Goal: Task Accomplishment & Management: Use online tool/utility

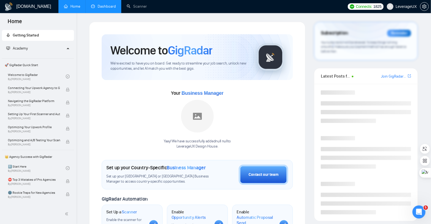
click at [103, 9] on link "Dashboard" at bounding box center [103, 6] width 25 height 5
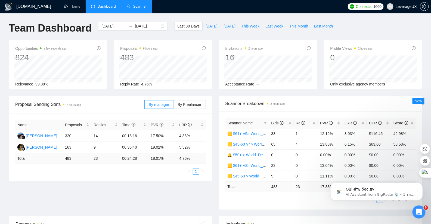
click at [140, 7] on link "Scanner" at bounding box center [137, 6] width 20 height 5
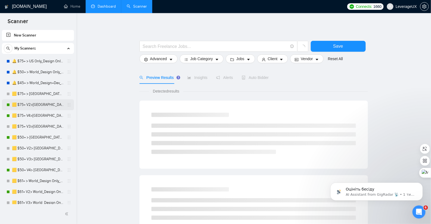
click at [55, 107] on link "🟨 $75+ V2>[GEOGRAPHIC_DATA]+[GEOGRAPHIC_DATA] Only_Tony-UX/UI_General" at bounding box center [38, 104] width 52 height 11
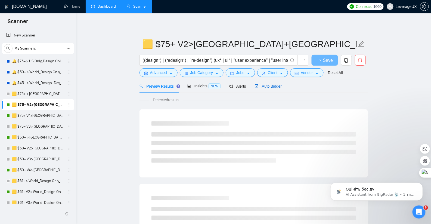
click at [278, 88] on span "Auto Bidder" at bounding box center [268, 86] width 27 height 4
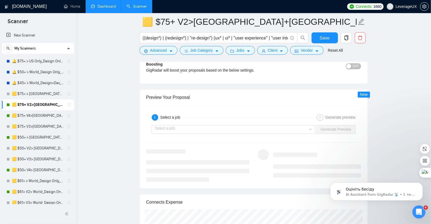
scroll to position [1096, 0]
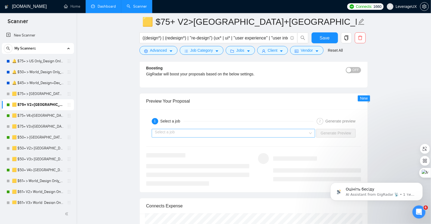
click at [203, 131] on input "search" at bounding box center [231, 133] width 153 height 8
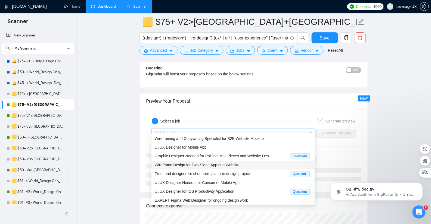
click at [204, 164] on span "Wireframe Design for Two-Sided App and Website" at bounding box center [197, 165] width 85 height 4
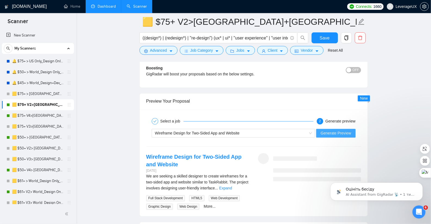
click at [330, 130] on span "Generate Preview" at bounding box center [335, 133] width 30 height 6
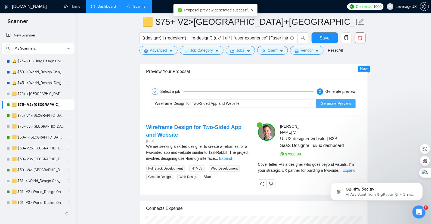
scroll to position [1142, 0]
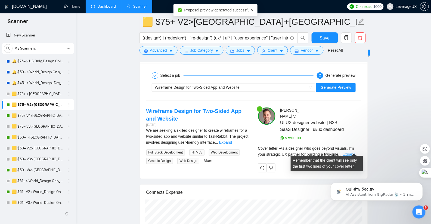
click at [354, 152] on link "Expand" at bounding box center [348, 154] width 13 height 4
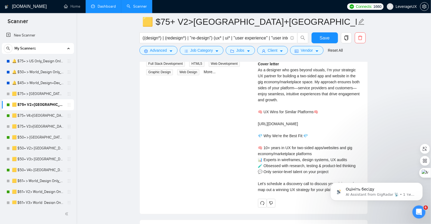
scroll to position [1239, 0]
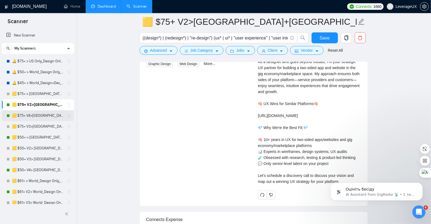
click at [39, 117] on link "🟨 $75+ V4>[GEOGRAPHIC_DATA]+[GEOGRAPHIC_DATA] Only_Tony-UX/UI_General" at bounding box center [38, 115] width 52 height 11
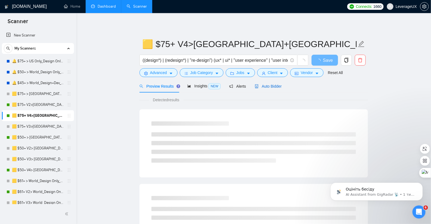
click at [277, 87] on span "Auto Bidder" at bounding box center [268, 86] width 27 height 4
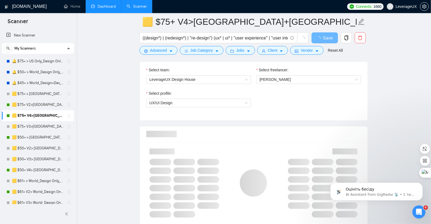
scroll to position [470, 0]
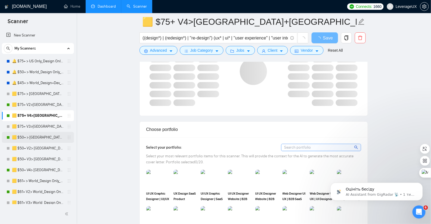
click at [56, 141] on link "🟨 $50+ > [GEOGRAPHIC_DATA]+[GEOGRAPHIC_DATA] Only_Tony-UX/UI_General" at bounding box center [38, 137] width 52 height 11
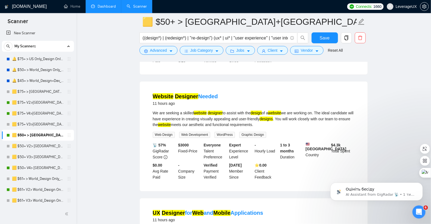
scroll to position [240, 0]
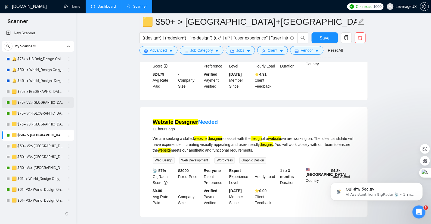
click at [42, 105] on link "🟨 $75+ V2>[GEOGRAPHIC_DATA]+[GEOGRAPHIC_DATA] Only_Tony-UX/UI_General" at bounding box center [38, 102] width 52 height 11
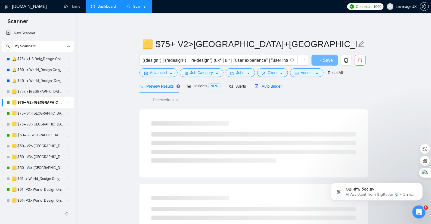
click at [267, 88] on span "Auto Bidder" at bounding box center [268, 86] width 27 height 4
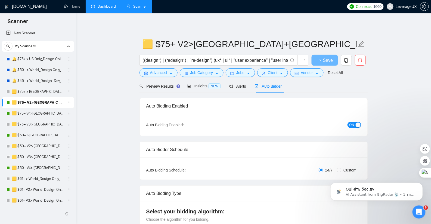
radio input "false"
radio input "true"
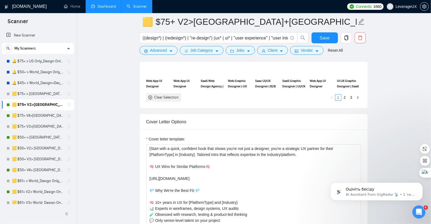
scroll to position [692, 0]
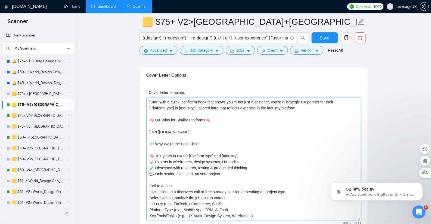
click at [283, 99] on textarea "[Start with a quick, confident hook that shows you're not just a designer, you'…" at bounding box center [253, 159] width 215 height 122
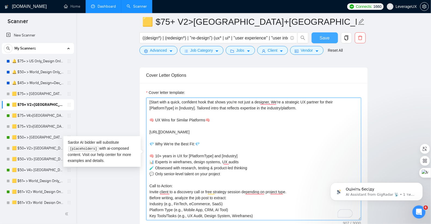
type textarea "[Start with a quick, confident hook that shows you're not just a designer, We'r…"
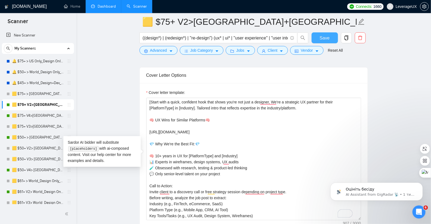
click at [326, 37] on span "Save" at bounding box center [325, 38] width 10 height 7
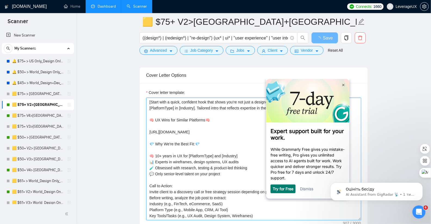
click at [218, 136] on textarea "[Start with a quick, confident hook that shows you're not just a designer, We'r…" at bounding box center [253, 159] width 215 height 122
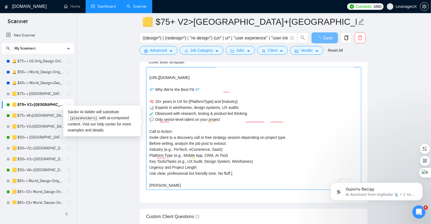
scroll to position [784, 0]
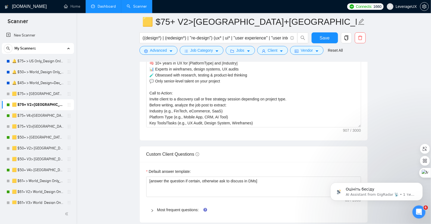
click at [104, 7] on link "Dashboard" at bounding box center [103, 6] width 25 height 5
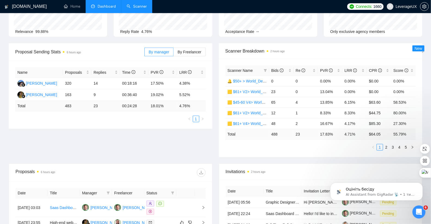
scroll to position [1, 0]
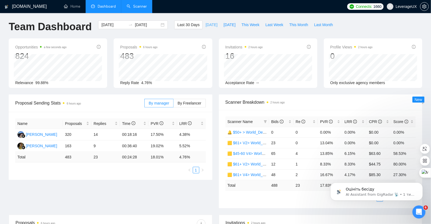
click at [210, 25] on span "Today" at bounding box center [211, 25] width 12 height 6
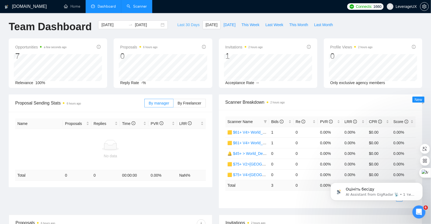
click at [186, 26] on span "Last 30 Days" at bounding box center [188, 25] width 22 height 6
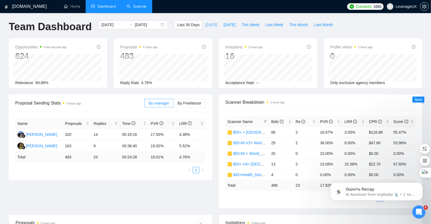
click at [205, 24] on span "Today" at bounding box center [211, 25] width 12 height 6
type input "2025-10-10"
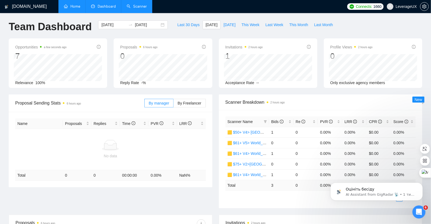
click at [72, 8] on link "Home" at bounding box center [72, 6] width 16 height 5
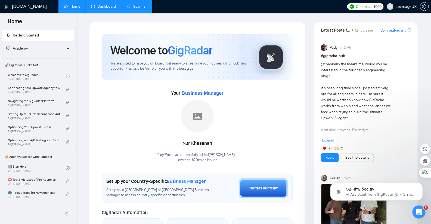
click at [109, 9] on link "Dashboard" at bounding box center [103, 6] width 25 height 5
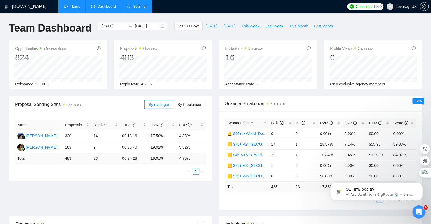
click at [209, 25] on span "Today" at bounding box center [211, 26] width 12 height 6
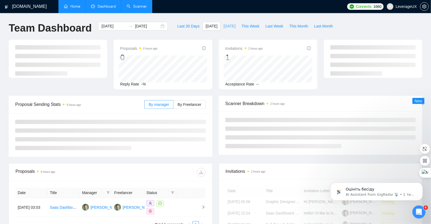
click at [223, 24] on span "Yesterday" at bounding box center [229, 26] width 12 height 6
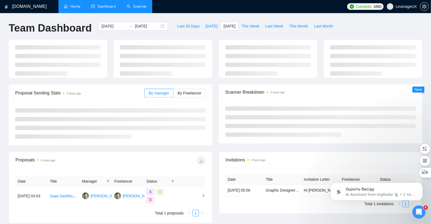
type input "2025-10-09"
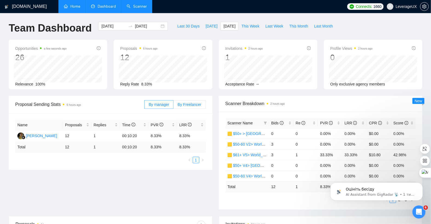
click at [185, 104] on span "By Freelancer" at bounding box center [189, 104] width 24 height 4
click at [173, 106] on input "By Freelancer" at bounding box center [173, 106] width 0 height 0
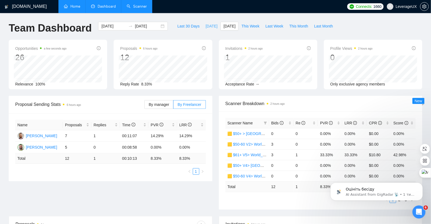
click at [207, 26] on span "Today" at bounding box center [211, 26] width 12 height 6
type input "2025-10-10"
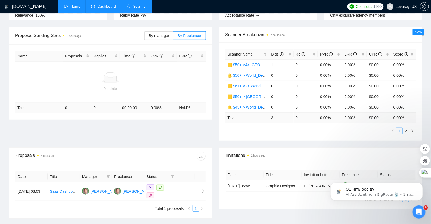
scroll to position [114, 0]
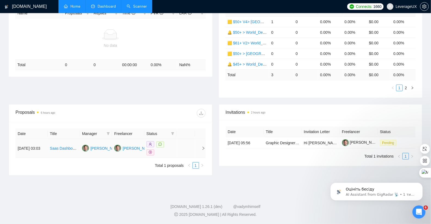
click at [201, 146] on icon "right" at bounding box center [203, 148] width 4 height 4
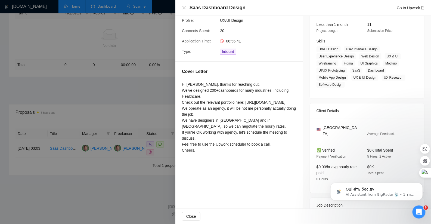
scroll to position [117, 0]
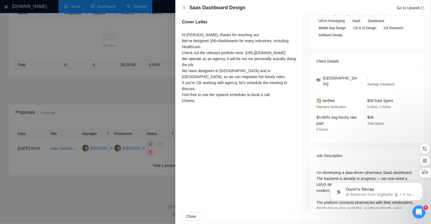
click at [150, 80] on div at bounding box center [215, 112] width 431 height 224
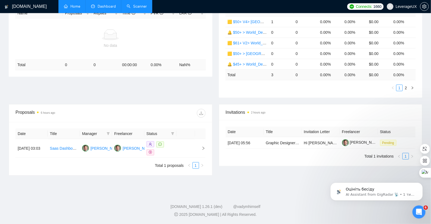
scroll to position [0, 0]
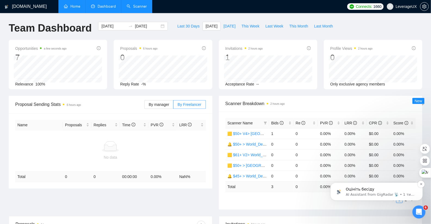
click at [374, 193] on p "AI Assistant from GigRadar 📡 • 1 тиж. тому" at bounding box center [380, 194] width 70 height 5
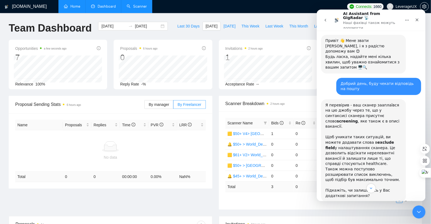
scroll to position [285, 0]
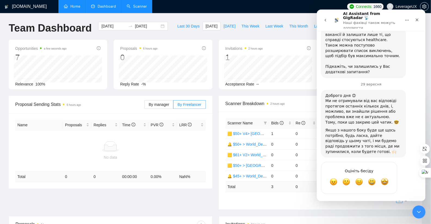
click at [324, 19] on icon "go back" at bounding box center [325, 20] width 4 height 4
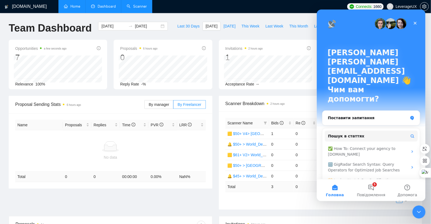
scroll to position [0, 0]
click at [349, 115] on div "Поставити запитання" at bounding box center [367, 118] width 80 height 6
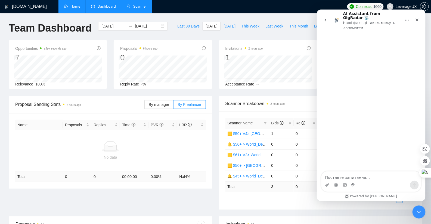
click at [340, 176] on textarea "Поставте запитання…" at bounding box center [370, 175] width 99 height 9
type textarea "L"
type textarea "Доброго ранку! Немає за сьогодні жодної відправки ще, щось з підпискою?"
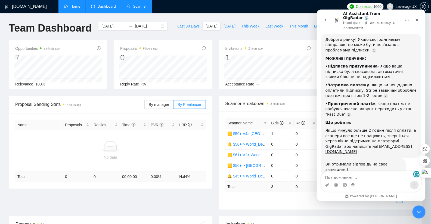
scroll to position [29, 0]
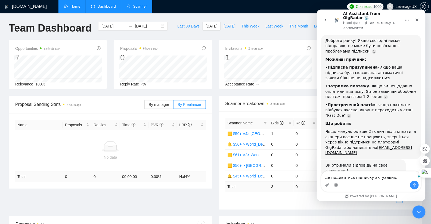
type textarea "де подивитись підписку актуальність"
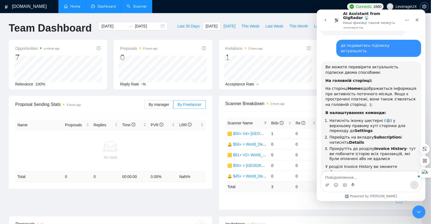
scroll to position [181, 0]
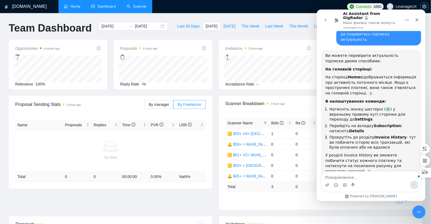
click at [425, 6] on icon "setting" at bounding box center [424, 6] width 4 height 4
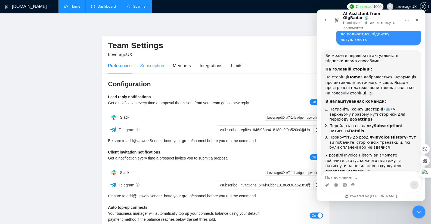
click at [154, 70] on div "Subscription" at bounding box center [152, 65] width 24 height 15
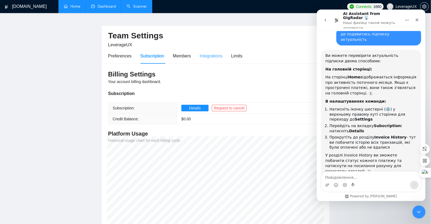
scroll to position [10, 0]
click at [192, 108] on span "Details" at bounding box center [195, 108] width 12 height 6
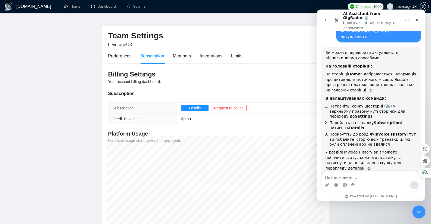
scroll to position [186, 0]
click at [335, 178] on textarea "Повідомлення..." at bounding box center [370, 175] width 99 height 9
type textarea "Your subscription renews on [DATE]."
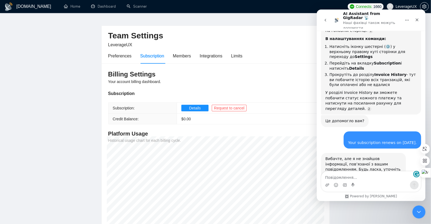
scroll to position [245, 0]
type textarea "Підписка активна"
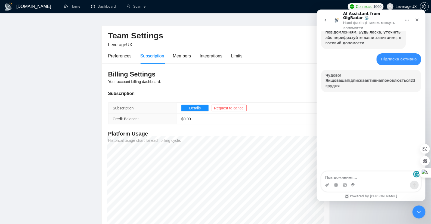
scroll to position [384, 0]
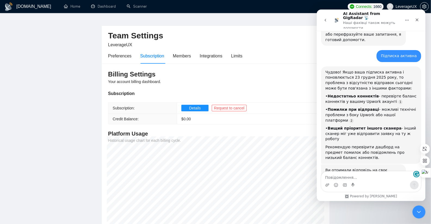
click at [341, 176] on textarea "Повідомлення..." at bounding box center [370, 175] width 99 height 9
type textarea "конектів достатньо"
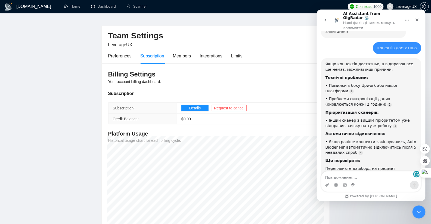
scroll to position [536, 0]
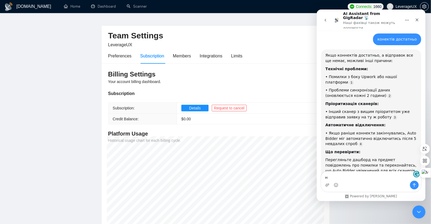
type textarea "ні"
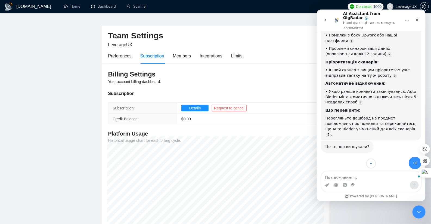
scroll to position [584, 0]
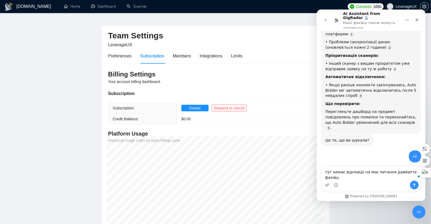
type textarea "тут немає відповіді на моє питання давйапте фахівця"
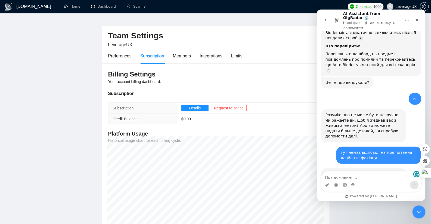
scroll to position [643, 0]
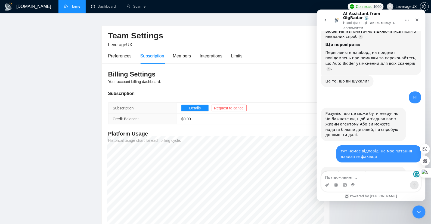
click at [71, 5] on link "Home" at bounding box center [72, 6] width 16 height 5
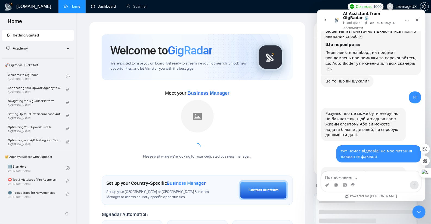
drag, startPoint x: 102, startPoint y: 7, endPoint x: 104, endPoint y: 18, distance: 11.6
click at [102, 7] on link "Dashboard" at bounding box center [103, 6] width 25 height 5
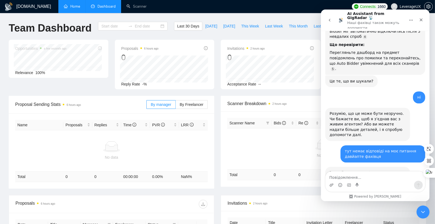
type input "2025-09-10"
type input "2025-10-10"
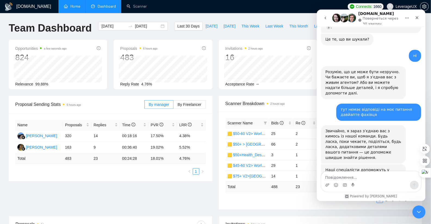
scroll to position [681, 0]
click at [224, 26] on span "Yesterday" at bounding box center [229, 26] width 12 height 6
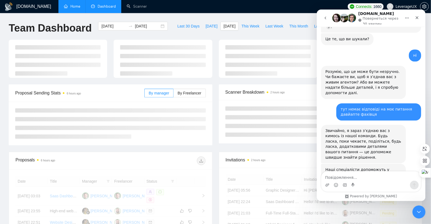
type input "2025-10-09"
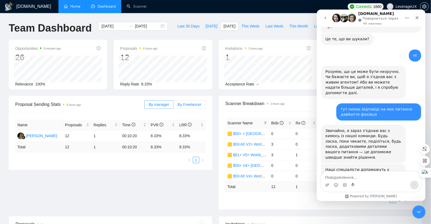
click at [192, 103] on span "By Freelancer" at bounding box center [189, 104] width 24 height 4
click at [173, 106] on input "By Freelancer" at bounding box center [173, 106] width 0 height 0
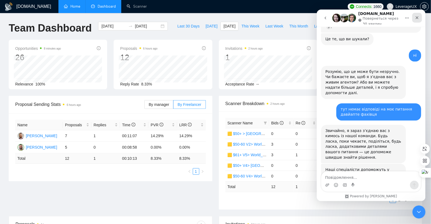
click at [418, 17] on icon "Закрити" at bounding box center [416, 17] width 4 height 4
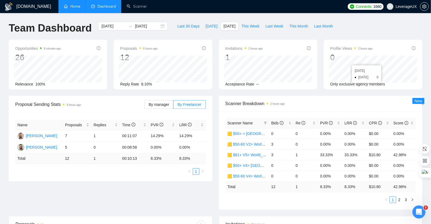
scroll to position [681, 0]
click at [277, 123] on span "Bids" at bounding box center [277, 123] width 12 height 4
click at [401, 198] on link "2" at bounding box center [399, 199] width 6 height 6
click at [406, 198] on link "3" at bounding box center [406, 199] width 6 height 6
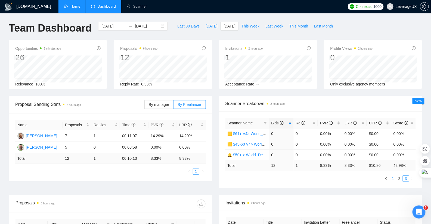
click at [392, 179] on link "1" at bounding box center [393, 178] width 6 height 6
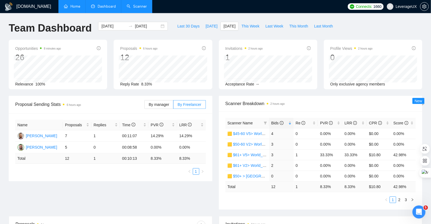
click at [135, 9] on link "Scanner" at bounding box center [137, 6] width 20 height 5
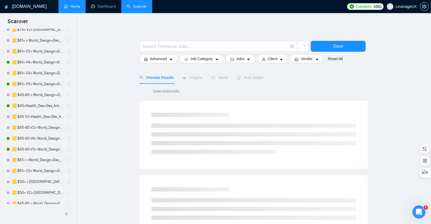
scroll to position [449, 0]
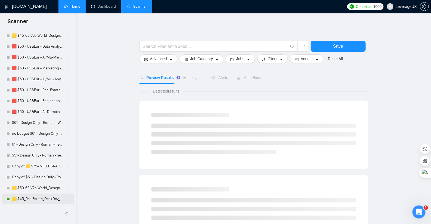
click at [61, 198] on link "🟨 $45_RealEstate_Des+Dev_Antony" at bounding box center [38, 198] width 52 height 11
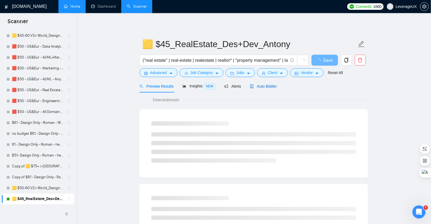
click at [272, 87] on span "Auto Bidder" at bounding box center [263, 86] width 27 height 4
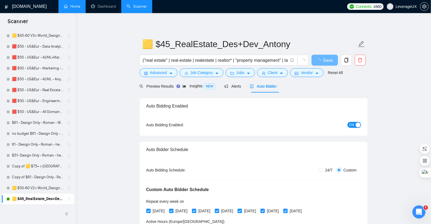
click at [354, 126] on button "ON" at bounding box center [354, 125] width 14 height 6
click at [323, 65] on button "Save" at bounding box center [324, 60] width 26 height 11
click at [324, 59] on span "Save" at bounding box center [328, 60] width 10 height 7
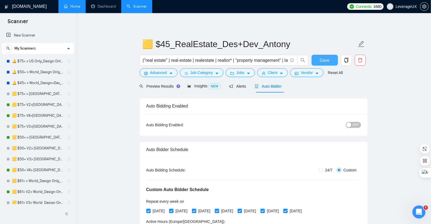
scroll to position [899, 0]
click at [45, 138] on link "🟨 $50+ > [GEOGRAPHIC_DATA]+[GEOGRAPHIC_DATA] Only_Tony-UX/UI_General" at bounding box center [38, 137] width 52 height 11
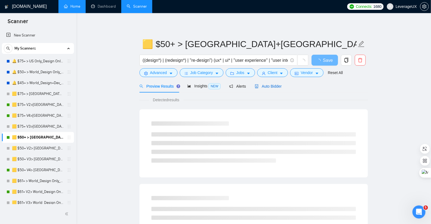
click at [274, 88] on div "Auto Bidder" at bounding box center [268, 86] width 27 height 6
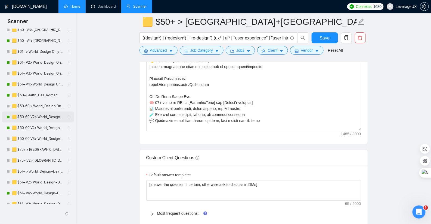
scroll to position [232, 0]
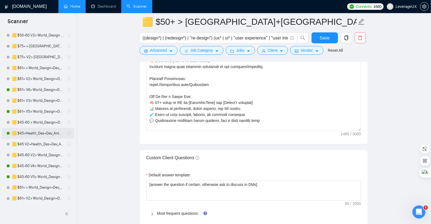
click at [43, 135] on link "🟨 $45+Health_Des+Dev_Antony" at bounding box center [38, 133] width 52 height 11
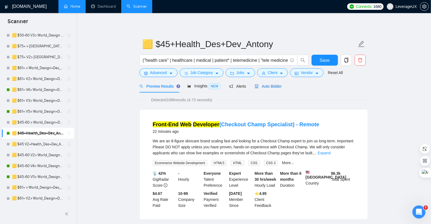
click at [271, 88] on div "Auto Bidder" at bounding box center [268, 86] width 27 height 6
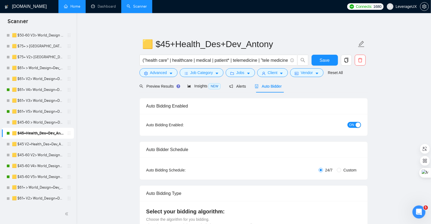
radio input "false"
radio input "true"
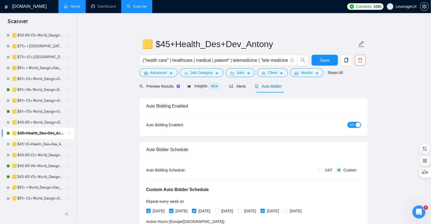
click at [352, 126] on span "ON" at bounding box center [351, 125] width 5 height 6
click at [321, 60] on span "Save" at bounding box center [325, 60] width 10 height 7
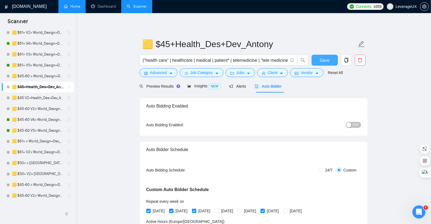
scroll to position [153, 0]
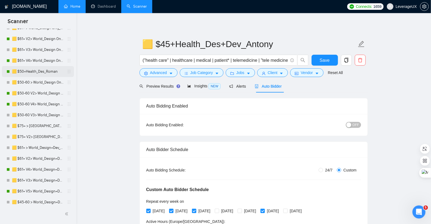
click at [54, 71] on link "🟨 $50+Health_Des_Roman" at bounding box center [38, 71] width 52 height 11
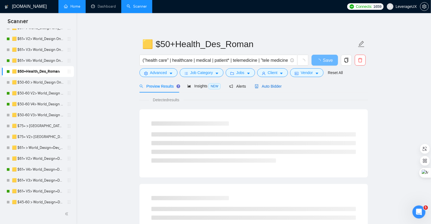
click at [271, 86] on span "Auto Bidder" at bounding box center [268, 86] width 27 height 4
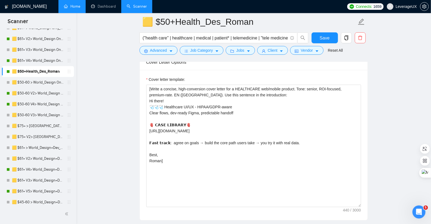
scroll to position [705, 0]
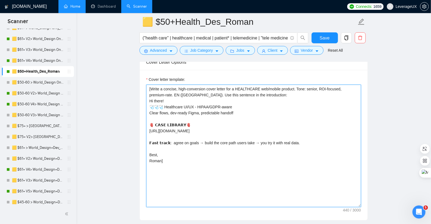
click at [230, 136] on textarea "[Write a concise, high-conversion cover letter for a HEALTHCARE web/mobile prod…" at bounding box center [253, 146] width 215 height 122
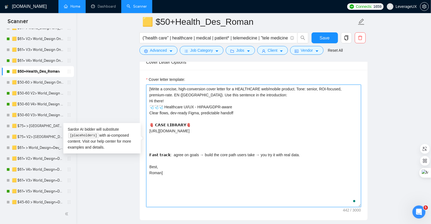
paste textarea "We’ve built and refined multiple Healthcare platforms across different segments…"
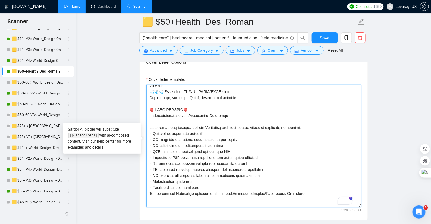
scroll to position [8, 0]
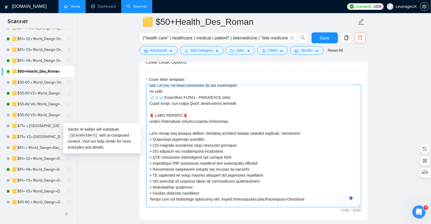
drag, startPoint x: 161, startPoint y: 101, endPoint x: 158, endPoint y: 100, distance: 3.3
click at [158, 100] on textarea "Cover letter template:" at bounding box center [253, 146] width 215 height 122
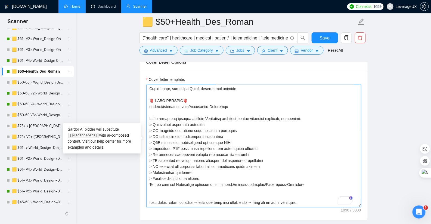
drag, startPoint x: 153, startPoint y: 129, endPoint x: 144, endPoint y: 127, distance: 9.2
paste textarea "🩺"
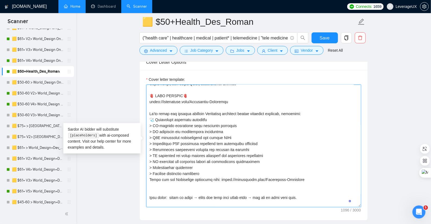
drag, startPoint x: 154, startPoint y: 128, endPoint x: 130, endPoint y: 127, distance: 23.1
paste textarea "🩺"
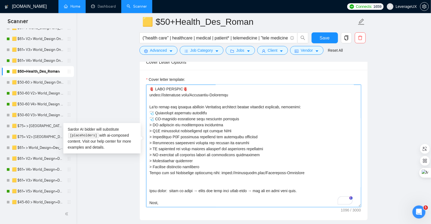
drag, startPoint x: 153, startPoint y: 128, endPoint x: 148, endPoint y: 127, distance: 4.9
click at [149, 128] on textarea "Cover letter template:" at bounding box center [253, 146] width 215 height 122
paste textarea "🩺"
drag, startPoint x: 152, startPoint y: 133, endPoint x: 146, endPoint y: 132, distance: 6.3
click at [146, 132] on textarea "Cover letter template:" at bounding box center [253, 146] width 215 height 122
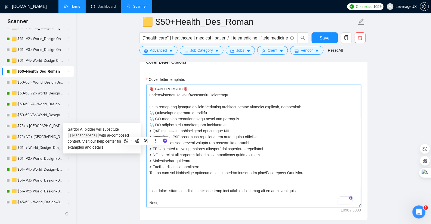
paste textarea "🩺"
drag, startPoint x: 153, startPoint y: 139, endPoint x: 148, endPoint y: 139, distance: 5.2
click at [148, 139] on textarea "Cover letter template:" at bounding box center [253, 146] width 215 height 122
paste textarea "🩺"
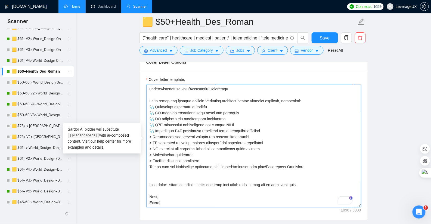
drag, startPoint x: 152, startPoint y: 133, endPoint x: 138, endPoint y: 133, distance: 14.1
paste textarea "🩺"
drag, startPoint x: 154, startPoint y: 140, endPoint x: 145, endPoint y: 140, distance: 8.4
click at [145, 140] on div "Cover letter template:" at bounding box center [254, 145] width 228 height 150
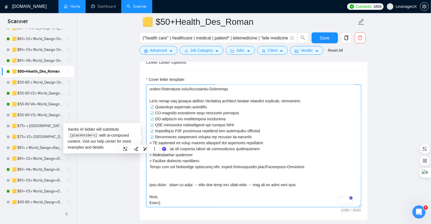
paste textarea "🩺"
drag, startPoint x: 151, startPoint y: 146, endPoint x: 141, endPoint y: 144, distance: 10.7
paste textarea "🩺"
drag, startPoint x: 153, startPoint y: 152, endPoint x: 150, endPoint y: 151, distance: 3.3
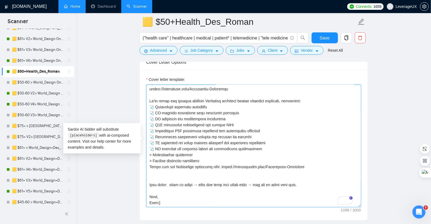
click at [150, 151] on textarea "Cover letter template:" at bounding box center [253, 146] width 215 height 122
paste textarea "🩺"
drag, startPoint x: 153, startPoint y: 158, endPoint x: 143, endPoint y: 156, distance: 10.2
click at [143, 156] on div "Cover letter template:" at bounding box center [254, 145] width 228 height 150
paste textarea "🩺"
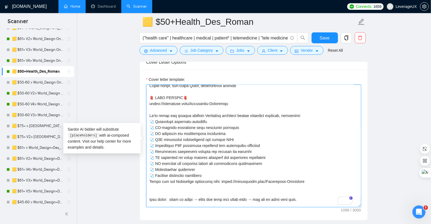
click at [311, 119] on textarea "Cover letter template:" at bounding box center [253, 146] width 215 height 122
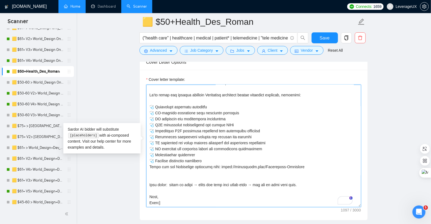
drag, startPoint x: 304, startPoint y: 171, endPoint x: 145, endPoint y: 170, distance: 159.2
click at [145, 170] on div "Cover Letter Options Cover letter template:" at bounding box center [253, 137] width 228 height 166
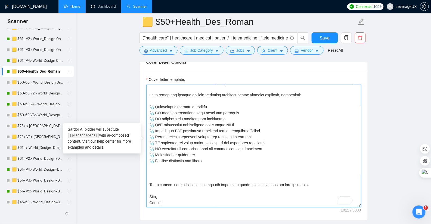
click at [156, 182] on textarea "Cover letter template:" at bounding box center [253, 146] width 215 height 122
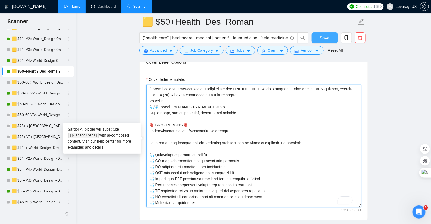
type textarea "[Write a concise, high-conversion cover letter for a HEALTHCARE web/mobile prod…"
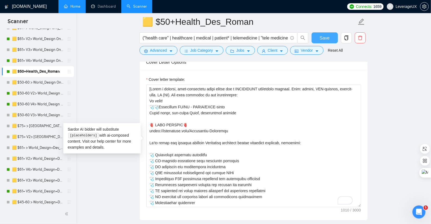
click at [327, 36] on span "Save" at bounding box center [325, 38] width 10 height 7
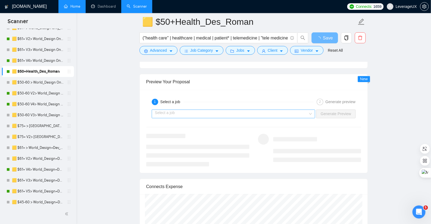
click at [272, 111] on input "search" at bounding box center [231, 114] width 153 height 8
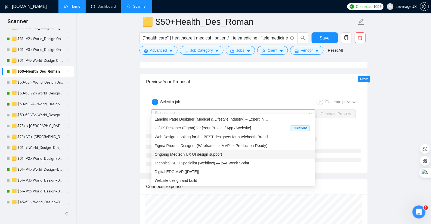
click at [216, 153] on span "Ongoing Medtech UX UI design support" at bounding box center [188, 154] width 67 height 4
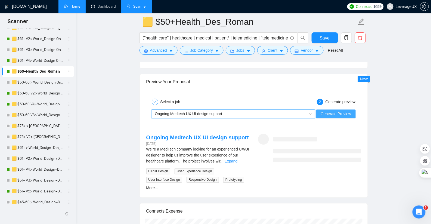
click at [329, 111] on span "Generate Preview" at bounding box center [335, 114] width 30 height 6
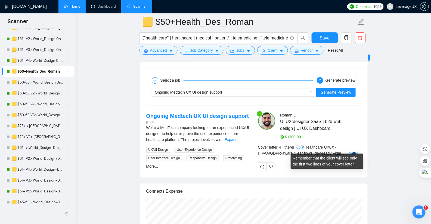
click at [352, 151] on link "Expand" at bounding box center [351, 153] width 13 height 4
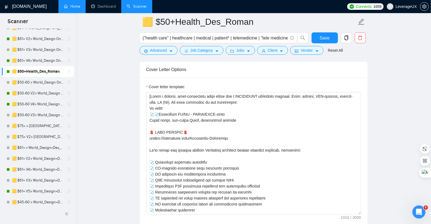
scroll to position [914, 0]
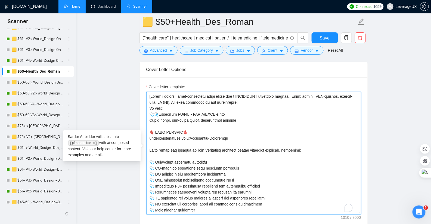
drag, startPoint x: 261, startPoint y: 107, endPoint x: 154, endPoint y: 102, distance: 107.2
click at [154, 102] on textarea "Cover letter template:" at bounding box center [253, 153] width 215 height 122
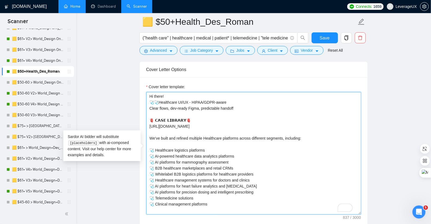
click at [149, 99] on textarea "Hi there! 🩺🩺Healthcare UI/UX - HIPAA/GDPR-aware Clear flows, dev-ready Figma, p…" at bounding box center [253, 153] width 215 height 122
type textarea "[Hi there! 🩺🩺Healthcare UI/UX - HIPAA/GDPR-aware Clear flows, dev-ready Figma, …"
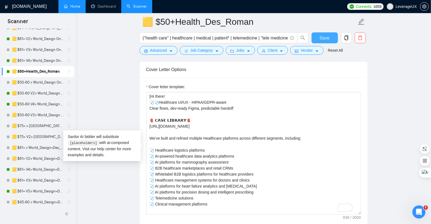
click at [327, 36] on span "Save" at bounding box center [325, 38] width 10 height 7
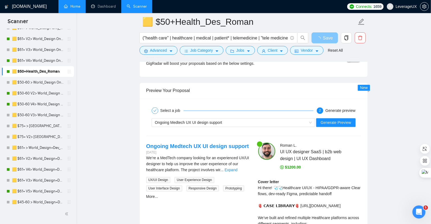
scroll to position [1150, 0]
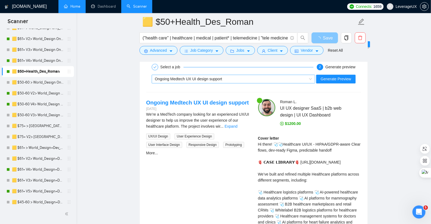
click at [239, 75] on div "Ongoing Medtech UX UI design support" at bounding box center [231, 79] width 152 height 8
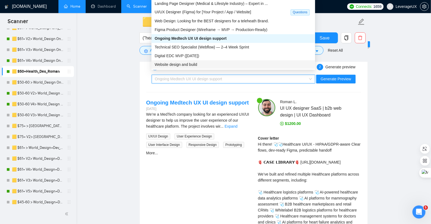
click at [190, 65] on span "Website design and build" at bounding box center [176, 64] width 42 height 4
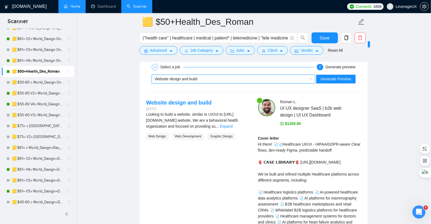
click at [223, 75] on div "Website design and build" at bounding box center [231, 79] width 152 height 8
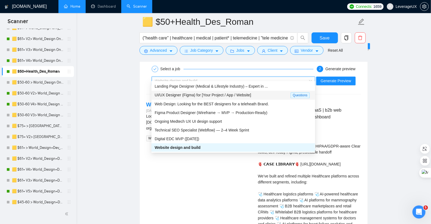
scroll to position [1148, 0]
click at [221, 107] on div "Web Design: Looking for the BEST designers for a teleheath Brand." at bounding box center [233, 104] width 164 height 9
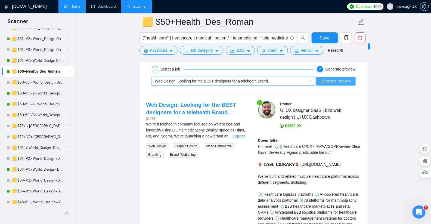
click at [331, 78] on span "Generate Preview" at bounding box center [335, 81] width 30 height 6
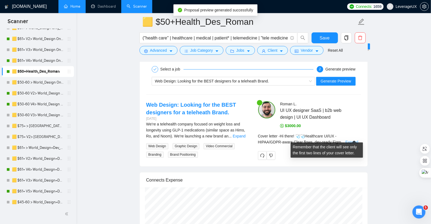
click at [351, 140] on link "Expand" at bounding box center [351, 142] width 13 height 4
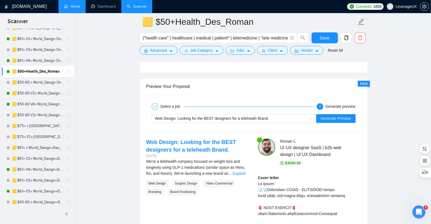
scroll to position [1122, 0]
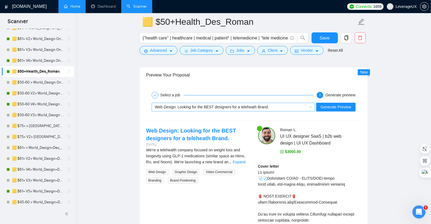
click at [258, 105] on span "Web Design: Looking for the BEST designers for a teleheath Brand." at bounding box center [212, 107] width 114 height 4
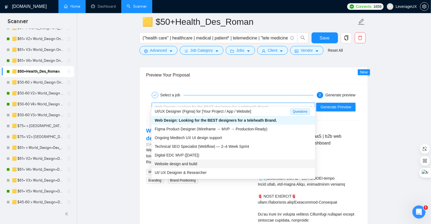
scroll to position [17, 0]
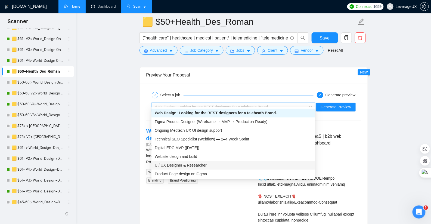
click at [216, 164] on div "UI/ UX Designer & Researcher" at bounding box center [233, 165] width 157 height 6
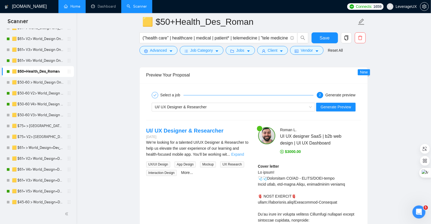
click at [241, 152] on link "Expand" at bounding box center [237, 154] width 13 height 4
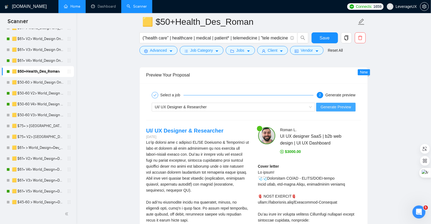
click at [333, 104] on span "Generate Preview" at bounding box center [335, 107] width 30 height 6
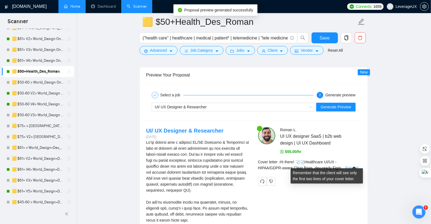
click at [352, 166] on link "Expand" at bounding box center [351, 168] width 13 height 4
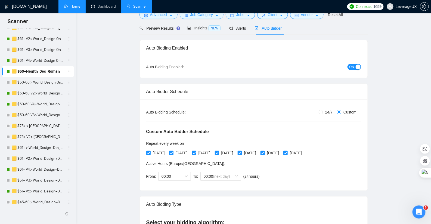
scroll to position [0, 0]
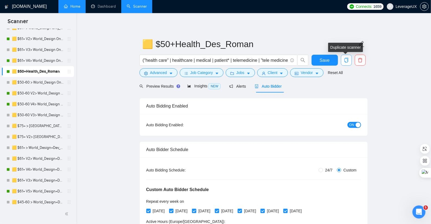
click at [346, 62] on icon "copy" at bounding box center [346, 60] width 4 height 5
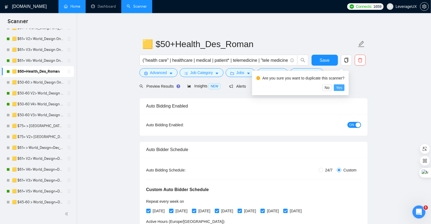
click at [340, 86] on span "Yes" at bounding box center [339, 88] width 6 height 6
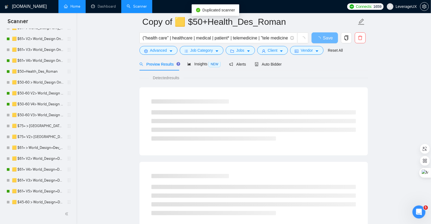
scroll to position [5, 0]
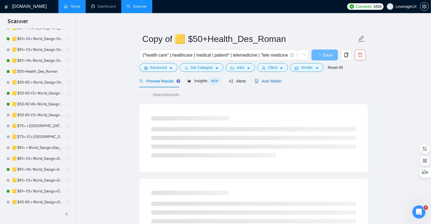
click at [272, 83] on div "Auto Bidder" at bounding box center [268, 81] width 27 height 6
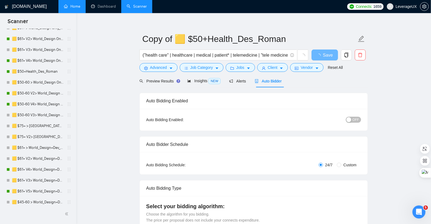
radio input "false"
radio input "true"
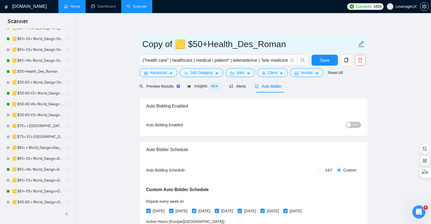
drag, startPoint x: 172, startPoint y: 42, endPoint x: 123, endPoint y: 45, distance: 48.7
click at [171, 43] on input "🟨 $50+Health_Des_Roman" at bounding box center [249, 44] width 214 height 14
click at [256, 46] on input "🟨 $75+Health_Des_Roman" at bounding box center [249, 44] width 214 height 14
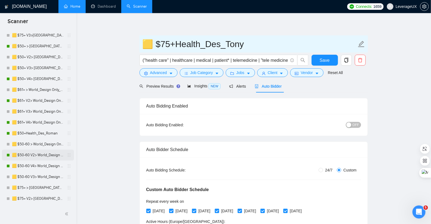
scroll to position [33, 0]
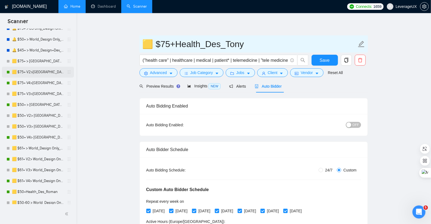
type input "🟨 $75+Health_Des_Tony"
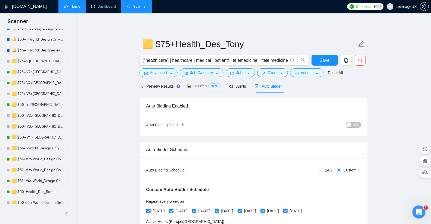
scroll to position [0, 0]
click at [218, 74] on icon "caret-down" at bounding box center [217, 73] width 4 height 4
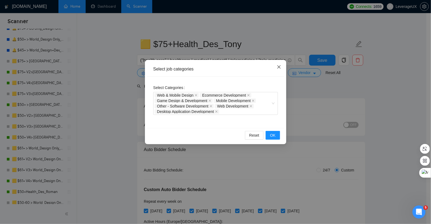
click at [278, 67] on icon "close" at bounding box center [279, 67] width 4 height 4
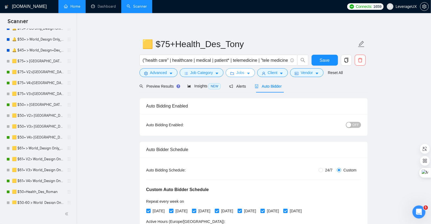
click at [247, 76] on button "Jobs" at bounding box center [240, 72] width 29 height 9
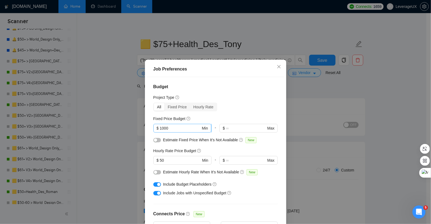
click at [171, 128] on input "1000" at bounding box center [179, 128] width 41 height 6
type input "1"
type input "5000"
click at [170, 160] on input "50" at bounding box center [179, 160] width 41 height 6
type input "5"
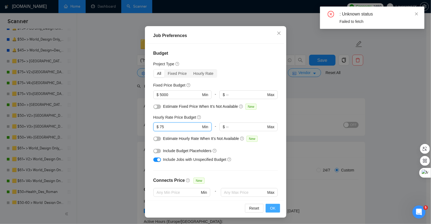
type input "75"
click at [273, 209] on button "OK" at bounding box center [272, 208] width 14 height 9
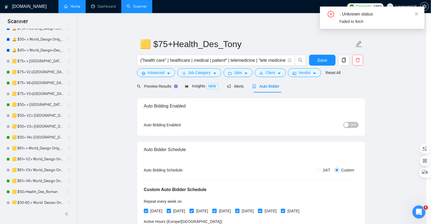
scroll to position [6, 0]
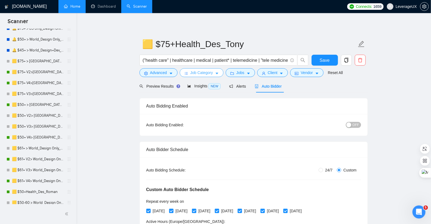
click at [207, 73] on span "Job Category" at bounding box center [201, 73] width 23 height 6
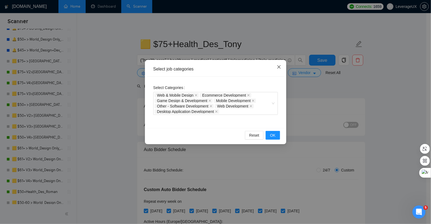
click at [278, 67] on icon "close" at bounding box center [279, 67] width 4 height 4
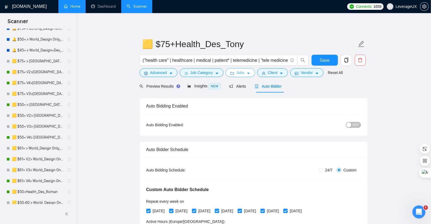
click at [248, 76] on button "Jobs" at bounding box center [240, 72] width 29 height 9
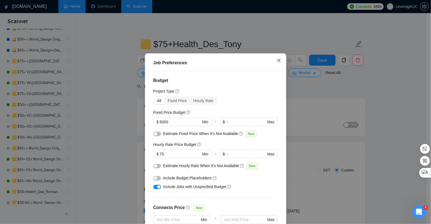
click at [277, 62] on icon "close" at bounding box center [279, 60] width 4 height 4
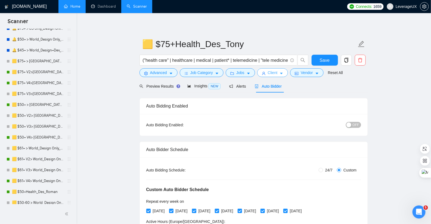
click at [286, 73] on button "Client" at bounding box center [272, 72] width 31 height 9
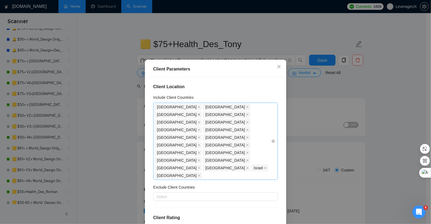
click at [200, 113] on icon "close" at bounding box center [199, 114] width 3 height 3
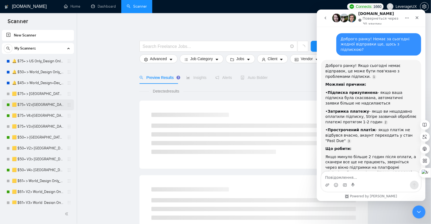
scroll to position [681, 0]
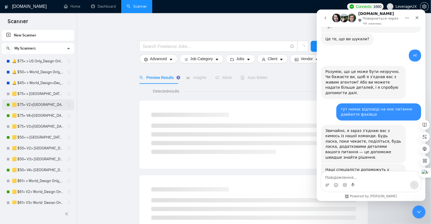
click at [31, 104] on link "🟨 $75+ V2>[GEOGRAPHIC_DATA]+[GEOGRAPHIC_DATA] Only_Tony-UX/UI_General" at bounding box center [38, 104] width 52 height 11
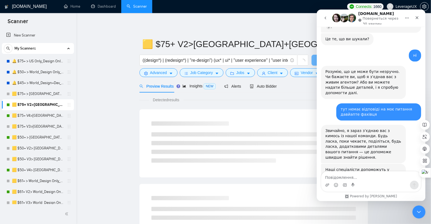
click at [324, 17] on icon "go back" at bounding box center [325, 17] width 4 height 4
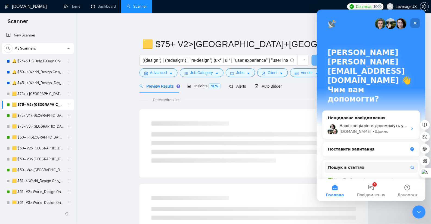
click at [414, 24] on icon "Закрити" at bounding box center [414, 23] width 4 height 4
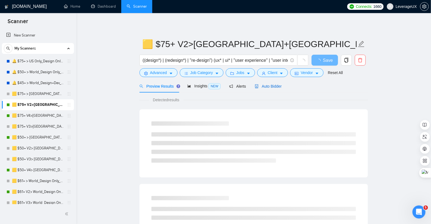
click at [277, 88] on div "Auto Bidder" at bounding box center [268, 86] width 27 height 6
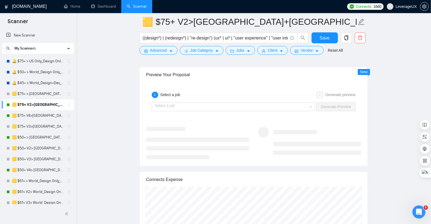
scroll to position [1128, 0]
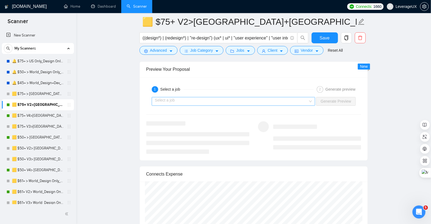
click at [200, 98] on input "search" at bounding box center [231, 101] width 153 height 8
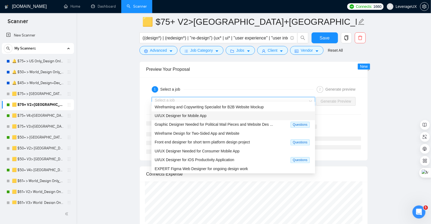
click at [200, 116] on span "UI/UX Designer for Mobile App" at bounding box center [181, 116] width 52 height 4
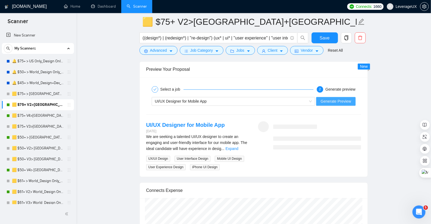
click at [330, 98] on span "Generate Preview" at bounding box center [335, 101] width 30 height 6
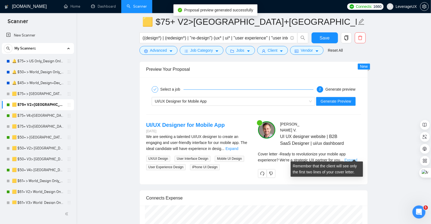
click at [357, 158] on link "Expand" at bounding box center [350, 160] width 13 height 4
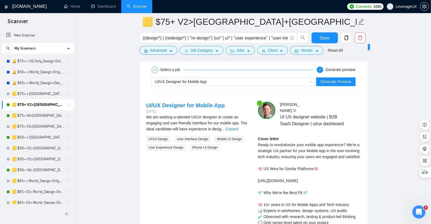
scroll to position [1147, 0]
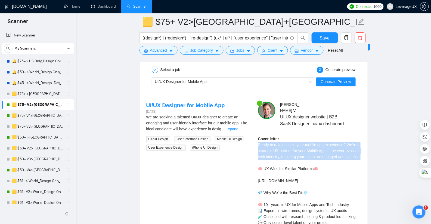
drag, startPoint x: 284, startPoint y: 158, endPoint x: 255, endPoint y: 143, distance: 33.3
click at [255, 143] on div "Tony V . UI UX designer website | B2B SaaS Designer | ui/ux dashboard Cover let…" at bounding box center [310, 186] width 112 height 168
copy div "Ready to revolutionize your mobile app experience? We're a strategic UX partner…"
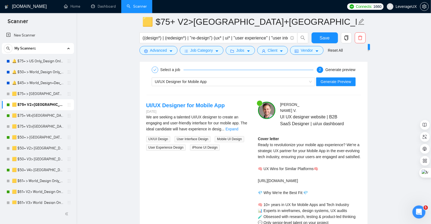
click at [209, 157] on div "UI/UX Designer for Mobile App 2 days ago We are seeking a talented UI/UX design…" at bounding box center [253, 186] width 223 height 168
click at [326, 41] on button "Save" at bounding box center [324, 37] width 26 height 11
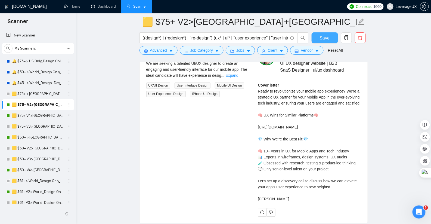
scroll to position [1212, 0]
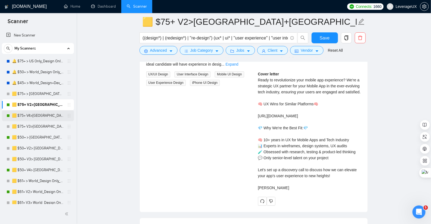
click at [41, 118] on link "🟨 $75+ V4>[GEOGRAPHIC_DATA]+[GEOGRAPHIC_DATA] Only_Tony-UX/UI_General" at bounding box center [38, 115] width 52 height 11
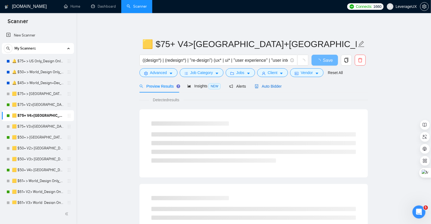
click at [279, 87] on span "Auto Bidder" at bounding box center [268, 86] width 27 height 4
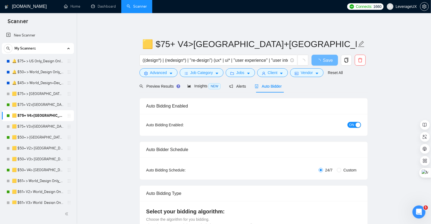
radio input "false"
radio input "true"
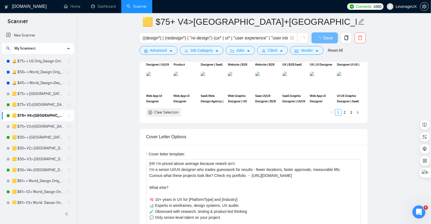
scroll to position [667, 0]
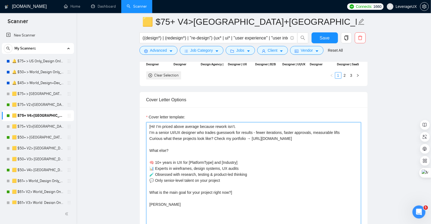
click at [157, 123] on textarea "[Hi! I’m priced above average because rework isn’t. I’m a senior UI/UX designer…" at bounding box center [253, 183] width 215 height 122
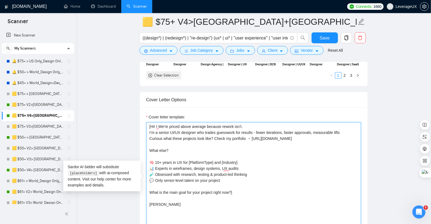
click at [176, 139] on textarea "[Hi! I We’re priced above average because rework isn’t. I’m a senior UI/UX desi…" at bounding box center [253, 183] width 215 height 122
click at [157, 123] on textarea "[Hi! I We’re priced above average because rework isn’t. I’m a senior UI/UX desi…" at bounding box center [253, 183] width 215 height 122
click at [190, 155] on textarea "[Hi! We’re priced above average because rework isn’t. I’m a senior UI/UX design…" at bounding box center [253, 183] width 215 height 122
drag, startPoint x: 245, startPoint y: 124, endPoint x: 154, endPoint y: 123, distance: 91.0
click at [154, 123] on textarea "[Hi! We’re priced above average because rework isn’t. I’m a senior UI/UX design…" at bounding box center [253, 183] width 215 height 122
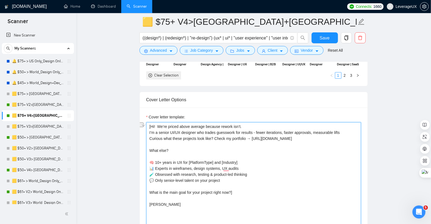
click at [229, 139] on textarea "[Hi! We’re priced above average because rework isn’t. I’m a senior UI/UX design…" at bounding box center [253, 183] width 215 height 122
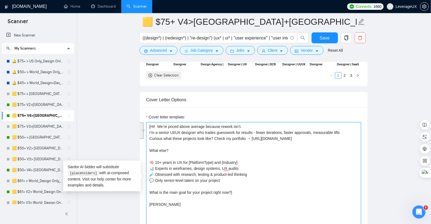
drag, startPoint x: 314, startPoint y: 135, endPoint x: 141, endPoint y: 124, distance: 173.7
click at [141, 124] on div "Cover letter template: [Hi! We’re priced above average because rework isn’t. I’…" at bounding box center [254, 182] width 228 height 150
paste textarea "Hi! We’re priced above average because rework isn’t. We’re a senior UI/UX desig…"
click at [149, 123] on textarea "Hi! We’re priced above average because rework isn’t. We’re a senior UI/UX desig…" at bounding box center [253, 183] width 215 height 122
click at [175, 129] on textarea "[Hi! We’re priced above average because rework isn’t. We’re a senior UI/UX desi…" at bounding box center [253, 183] width 215 height 122
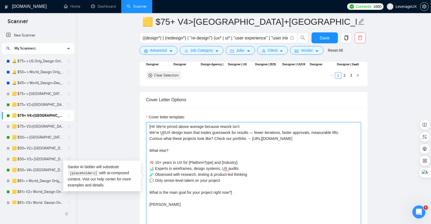
click at [165, 130] on textarea "[Hi! We’re priced above average because rework isn’t. We’re UI/UX design team t…" at bounding box center [253, 183] width 215 height 122
click at [255, 129] on textarea "[Hi! We’re priced above average because rework isn’t. We’re UI UX design team t…" at bounding box center [253, 183] width 215 height 122
click at [160, 131] on textarea "[Hi! We’re priced above average because rework isn’t. We’re UI UX design team t…" at bounding box center [253, 183] width 215 height 122
click at [161, 132] on textarea "[Hi! We’re priced above average because rework isn’t. We’re UI UX design team t…" at bounding box center [253, 183] width 215 height 122
click at [172, 130] on textarea "[Hi! We’re priced above average because rework isn’t. We’re UI UX design team t…" at bounding box center [253, 183] width 215 height 122
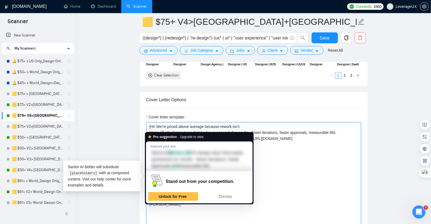
click at [161, 129] on textarea "[Hi! We’re priced above average because rework isn’t. We’re UI UX design team t…" at bounding box center [253, 183] width 215 height 122
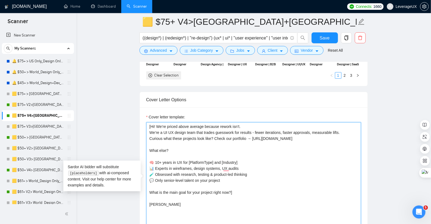
click at [213, 158] on textarea "[Hi! We’re priced above average because rework isn’t. We’re a UI UX design team…" at bounding box center [253, 183] width 215 height 122
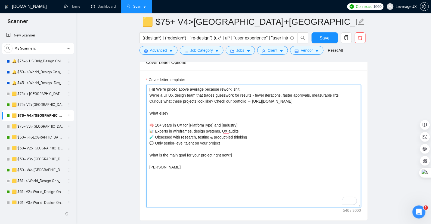
scroll to position [706, 0]
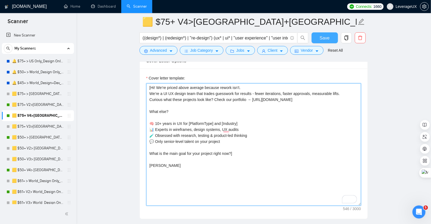
type textarea "[Hi! We’re priced above average because rework isn’t. We’re a UI UX design team…"
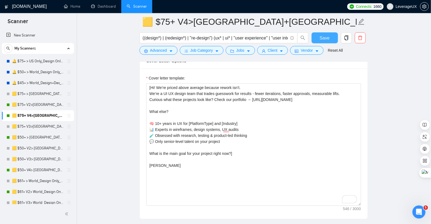
click at [326, 41] on span "Save" at bounding box center [325, 38] width 10 height 7
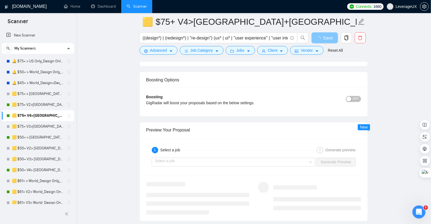
scroll to position [1088, 0]
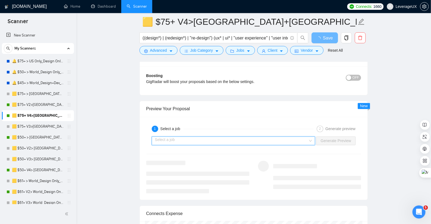
click at [234, 137] on input "search" at bounding box center [231, 141] width 153 height 8
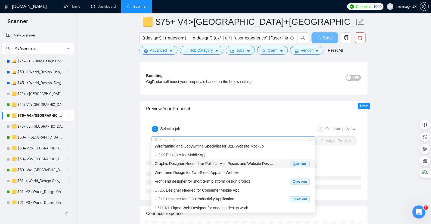
click at [227, 156] on div "UI/UX Designer for Mobile App" at bounding box center [233, 155] width 157 height 6
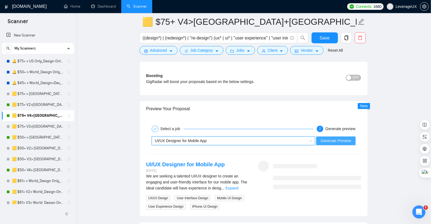
click at [337, 138] on span "Generate Preview" at bounding box center [335, 141] width 30 height 6
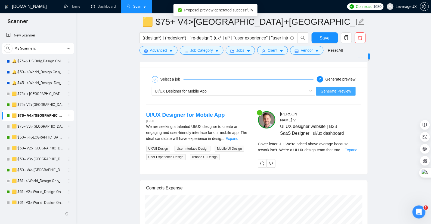
scroll to position [1147, 0]
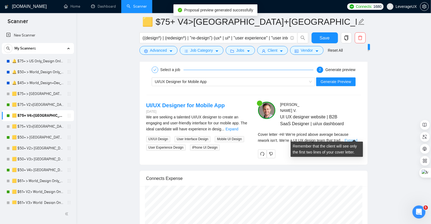
click at [357, 138] on link "Expand" at bounding box center [350, 140] width 13 height 4
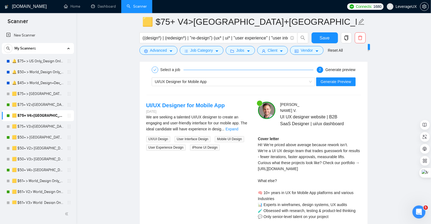
scroll to position [1166, 0]
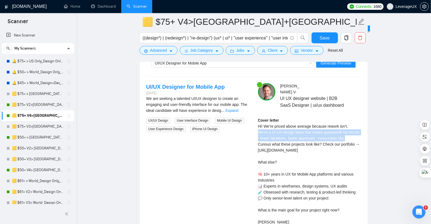
drag, startPoint x: 267, startPoint y: 138, endPoint x: 255, endPoint y: 129, distance: 14.7
click at [255, 129] on div "Tony V . UI UX designer website | B2B SaaS Designer | ui/ux dashboard Cover let…" at bounding box center [310, 161] width 112 height 157
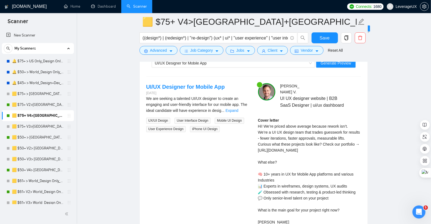
click at [213, 166] on div "UI/UX Designer for Mobile App 2 days ago We are seeking a talented UI/UX design…" at bounding box center [253, 161] width 223 height 157
click at [324, 40] on span "Save" at bounding box center [325, 38] width 10 height 7
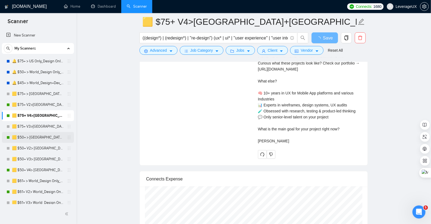
click at [50, 137] on link "🟨 $50+ > [GEOGRAPHIC_DATA]+[GEOGRAPHIC_DATA] Only_Tony-UX/UI_General" at bounding box center [38, 137] width 52 height 11
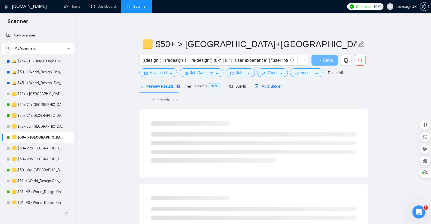
click at [268, 86] on span "Auto Bidder" at bounding box center [268, 86] width 27 height 4
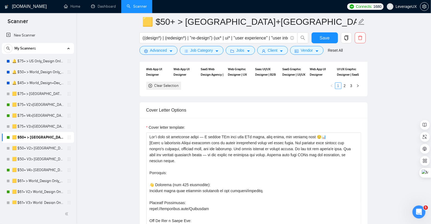
scroll to position [668, 0]
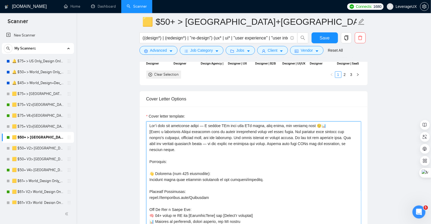
click at [210, 122] on textarea "Cover letter template:" at bounding box center [253, 182] width 215 height 122
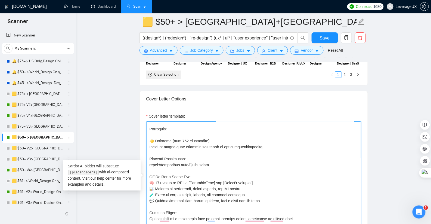
scroll to position [0, 0]
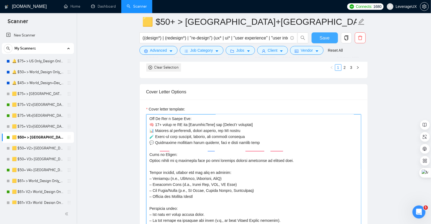
type textarea "Let’s skip the buzzwords bingo — We design UIs that make PMs smile, devs relax,…"
click at [325, 40] on span "Save" at bounding box center [325, 38] width 10 height 7
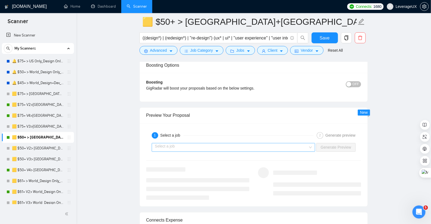
click at [247, 144] on input "search" at bounding box center [231, 147] width 153 height 8
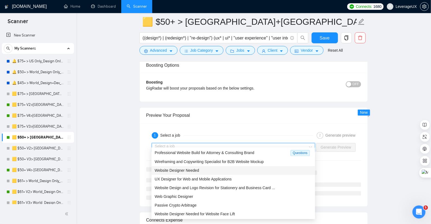
click at [230, 170] on div "Website Designer Needed" at bounding box center [233, 170] width 157 height 6
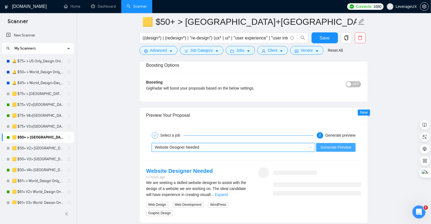
click at [334, 144] on span "Generate Preview" at bounding box center [335, 147] width 30 height 6
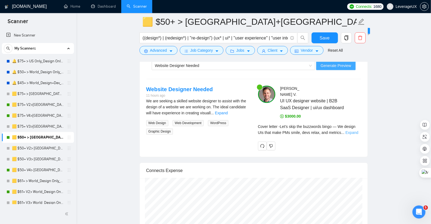
scroll to position [1176, 0]
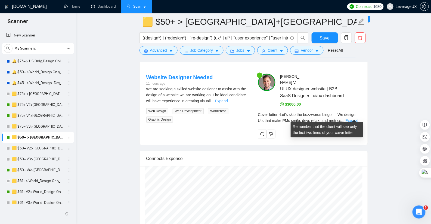
click at [352, 118] on link "Expand" at bounding box center [351, 120] width 13 height 4
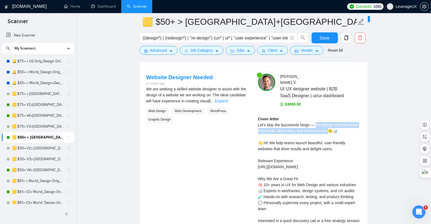
drag, startPoint x: 318, startPoint y: 120, endPoint x: 329, endPoint y: 128, distance: 12.8
click at [330, 128] on div "Cover letter Let’s skip the buzzwords bingo — We design UIs that make PMs smile…" at bounding box center [309, 173] width 103 height 114
click at [291, 153] on div "Cover letter Let’s skip the buzzwords bingo — We design UIs that make PMs smile…" at bounding box center [309, 173] width 103 height 114
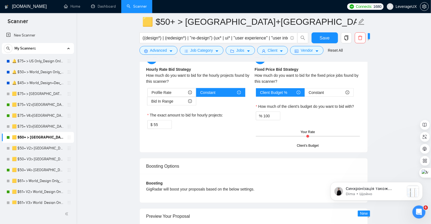
scroll to position [0, 0]
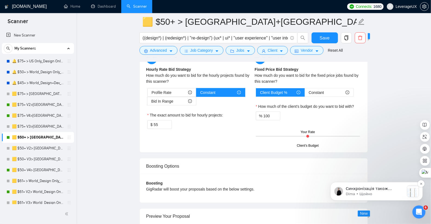
click at [362, 193] on p "Dima • Щойно" at bounding box center [374, 193] width 59 height 5
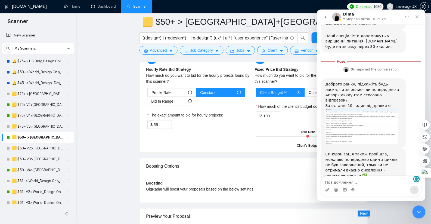
scroll to position [812, 0]
click at [343, 184] on textarea "Повідомлення..." at bounding box center [370, 180] width 99 height 9
type textarea "l"
type textarea "дякую!"
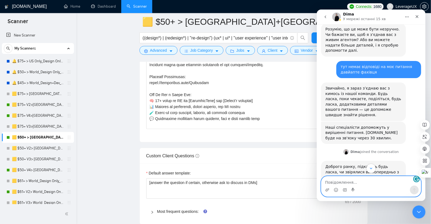
scroll to position [702, 0]
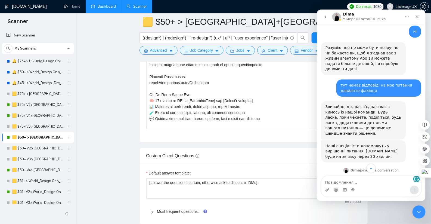
click at [105, 9] on link "Dashboard" at bounding box center [103, 6] width 25 height 5
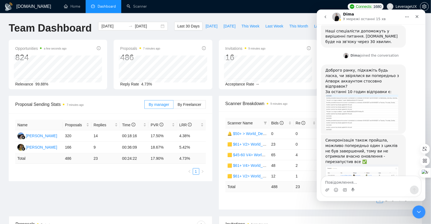
scroll to position [846, 0]
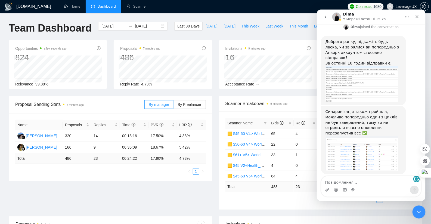
click at [205, 25] on span "[DATE]" at bounding box center [211, 26] width 12 height 6
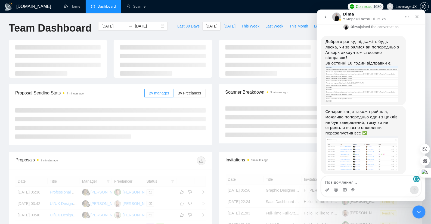
type input "[DATE]"
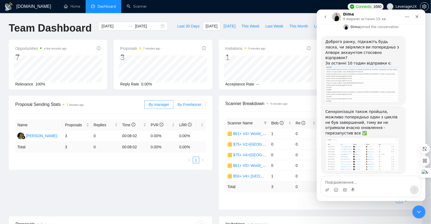
click at [190, 104] on span "By Freelancer" at bounding box center [189, 104] width 24 height 4
click at [173, 106] on input "By Freelancer" at bounding box center [173, 106] width 0 height 0
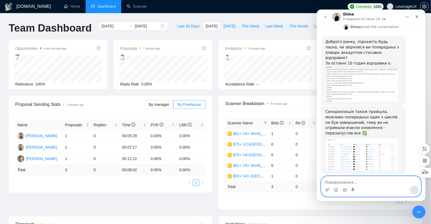
click at [336, 179] on textarea "Повідомлення..." at bounding box center [370, 180] width 99 height 9
type textarea "так зявились дані"
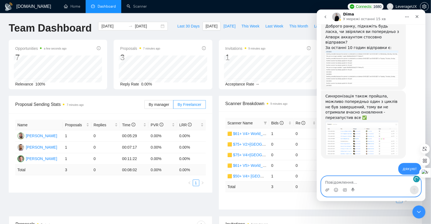
scroll to position [862, 0]
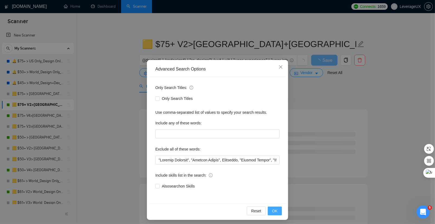
click at [274, 212] on span "OK" at bounding box center [274, 211] width 5 height 6
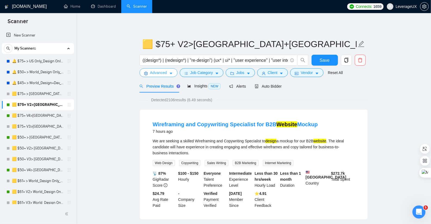
click at [172, 73] on icon "caret-down" at bounding box center [171, 74] width 3 height 2
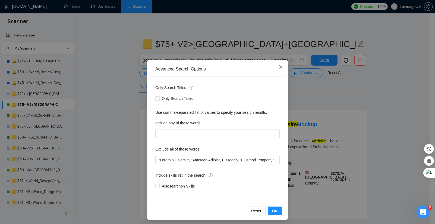
click at [276, 69] on span "Close" at bounding box center [281, 67] width 15 height 15
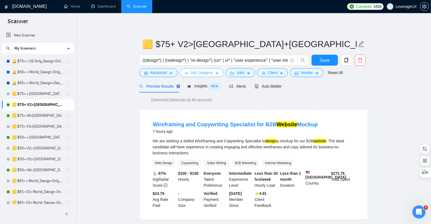
click at [207, 76] on button "Job Category" at bounding box center [202, 72] width 44 height 9
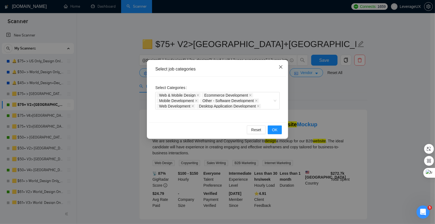
click at [282, 68] on icon "close" at bounding box center [280, 66] width 3 height 3
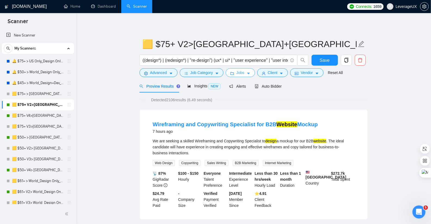
click at [250, 74] on icon "caret-down" at bounding box center [248, 73] width 4 height 4
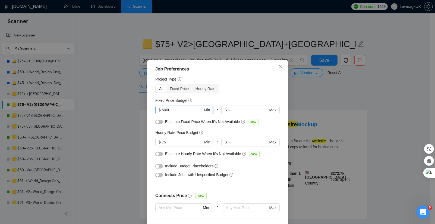
scroll to position [105, 0]
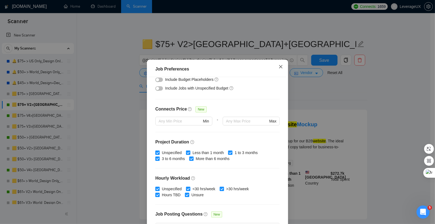
drag, startPoint x: 278, startPoint y: 64, endPoint x: 304, endPoint y: 80, distance: 30.5
click at [278, 64] on span "Close" at bounding box center [281, 67] width 15 height 15
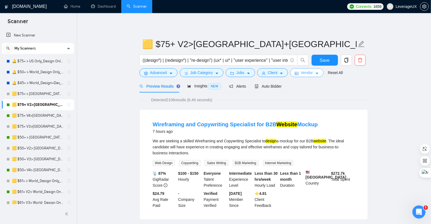
click at [322, 75] on button "Vendor" at bounding box center [306, 72] width 33 height 9
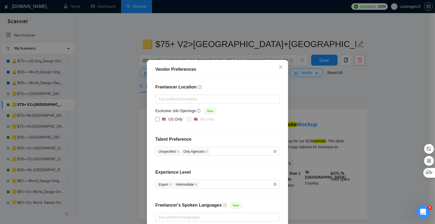
click at [155, 119] on input "US Only" at bounding box center [157, 119] width 4 height 4
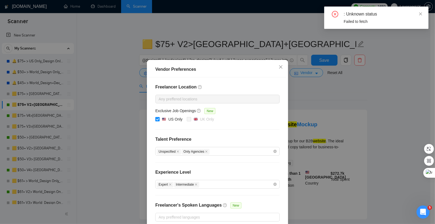
click at [157, 119] on span at bounding box center [157, 119] width 4 height 4
click at [157, 119] on input "US Only" at bounding box center [157, 119] width 4 height 4
checkbox input "false"
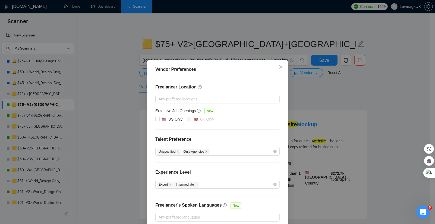
click at [407, 38] on div "Vendor Preferences Freelancer Location Any preffered locations Exclusive Job Op…" at bounding box center [217, 112] width 435 height 224
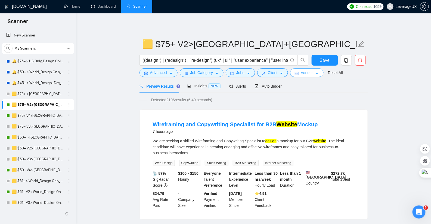
click at [319, 73] on icon "caret-down" at bounding box center [317, 73] width 4 height 4
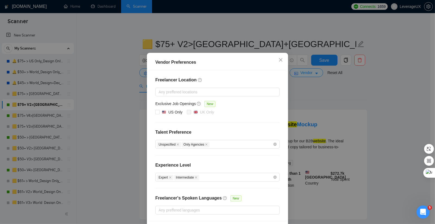
scroll to position [0, 0]
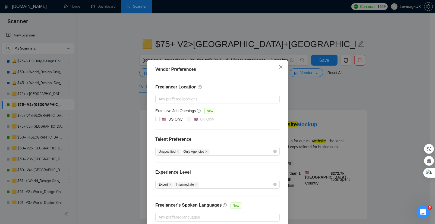
click at [280, 67] on icon "close" at bounding box center [281, 67] width 4 height 4
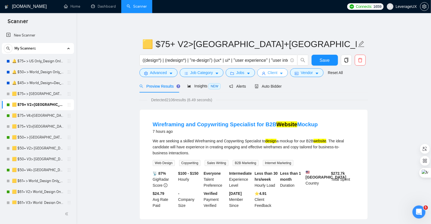
click at [283, 74] on icon "caret-down" at bounding box center [281, 73] width 4 height 4
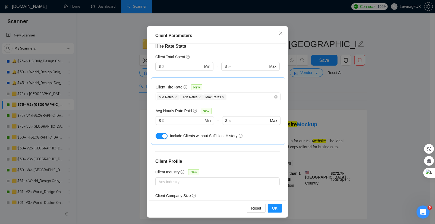
scroll to position [148, 0]
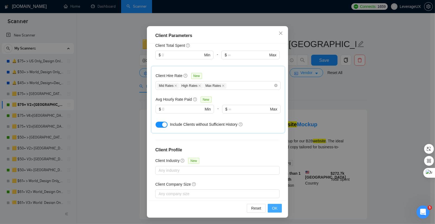
click at [273, 209] on span "OK" at bounding box center [274, 208] width 5 height 6
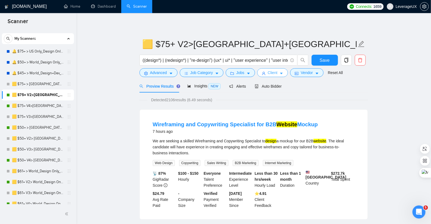
scroll to position [21, 0]
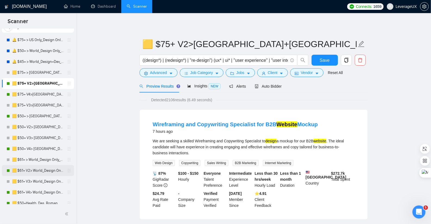
click at [46, 170] on link "🟨 $61+ V2> World_Design Only_Roman-UX/UI_General" at bounding box center [38, 170] width 52 height 11
click at [329, 58] on span "Save" at bounding box center [325, 60] width 10 height 7
click at [37, 168] on link "🟨 $61+ V2> World_Design Only_Roman-UX/UI_General" at bounding box center [38, 170] width 52 height 11
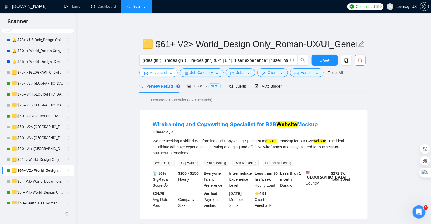
click at [170, 74] on icon "caret-down" at bounding box center [171, 73] width 4 height 4
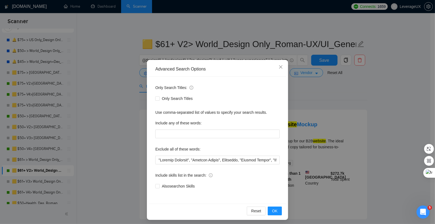
click at [311, 90] on div "Advanced Search Options Only Search Titles: Only Search Titles Use comma-separa…" at bounding box center [217, 112] width 435 height 224
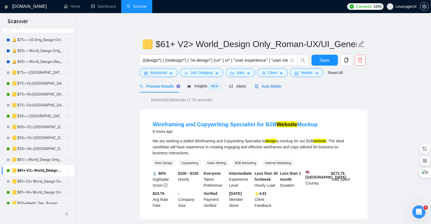
click at [274, 86] on span "Auto Bidder" at bounding box center [268, 86] width 27 height 4
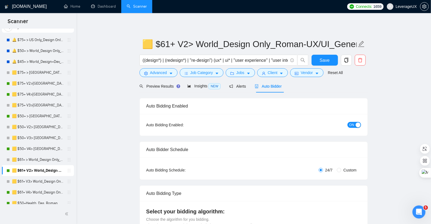
radio input "false"
radio input "true"
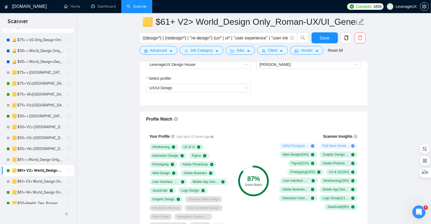
scroll to position [374, 0]
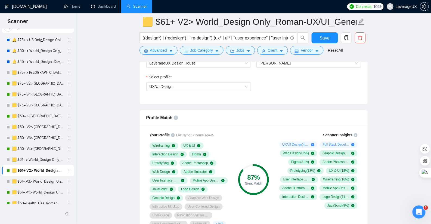
drag, startPoint x: 37, startPoint y: 192, endPoint x: 110, endPoint y: 121, distance: 102.0
click at [37, 192] on link "🟨 $61+ V4> World_Design Only_Roman-UX/UI_General" at bounding box center [38, 192] width 52 height 11
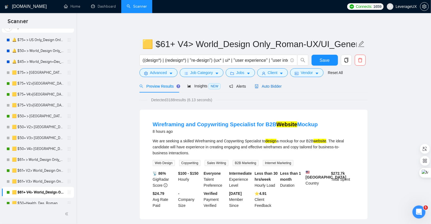
click at [269, 84] on span "Auto Bidder" at bounding box center [268, 86] width 27 height 4
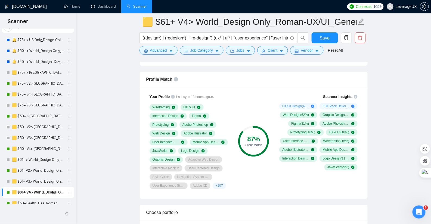
scroll to position [413, 0]
drag, startPoint x: 146, startPoint y: 75, endPoint x: 182, endPoint y: 78, distance: 35.9
click at [182, 78] on div "Profile Match" at bounding box center [254, 79] width 228 height 16
click at [234, 83] on div "Profile Match" at bounding box center [253, 78] width 215 height 15
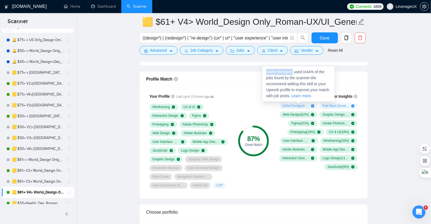
drag, startPoint x: 264, startPoint y: 71, endPoint x: 293, endPoint y: 73, distance: 29.2
click at [293, 73] on div "UX/UI Design is used in 44 % of the jobs found by the scanner. We recommend add…" at bounding box center [298, 83] width 72 height 35
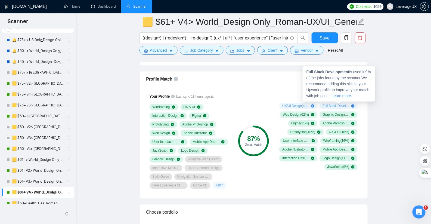
drag, startPoint x: 321, startPoint y: 104, endPoint x: 339, endPoint y: 105, distance: 18.0
click at [339, 105] on div "Full Stack Development ( 9 %)" at bounding box center [338, 105] width 38 height 7
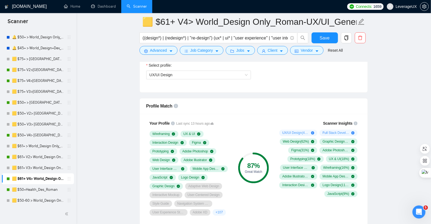
scroll to position [35, 0]
click at [34, 190] on link "🟨 $50+Health_Des_Roman" at bounding box center [38, 189] width 52 height 11
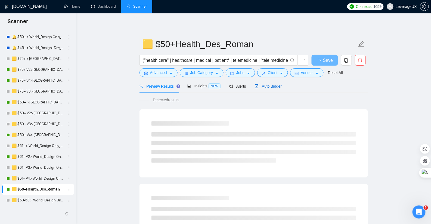
click at [268, 88] on div "Auto Bidder" at bounding box center [268, 86] width 27 height 6
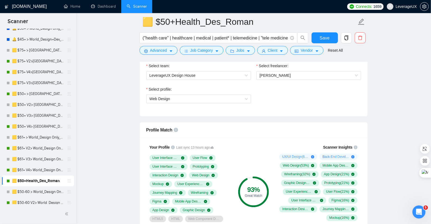
scroll to position [44, 0]
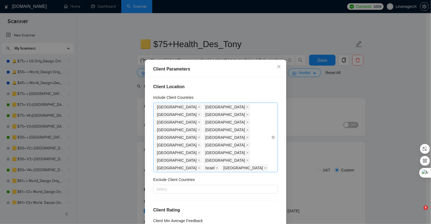
click at [200, 113] on icon "close" at bounding box center [199, 114] width 2 height 2
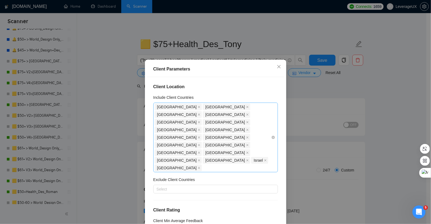
click at [200, 113] on icon "close" at bounding box center [199, 114] width 3 height 3
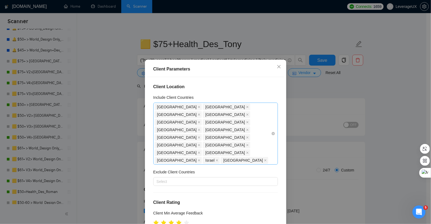
click at [200, 113] on icon "close" at bounding box center [199, 114] width 2 height 2
click at [200, 113] on icon "close" at bounding box center [199, 114] width 3 height 3
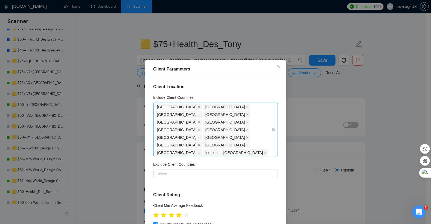
click at [200, 113] on icon "close" at bounding box center [199, 114] width 3 height 3
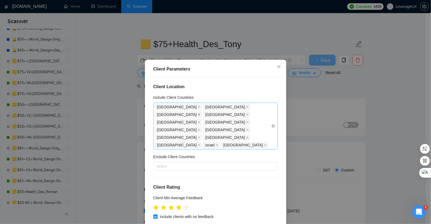
click at [200, 113] on icon "close" at bounding box center [199, 114] width 3 height 3
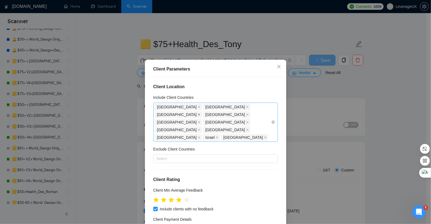
click at [200, 113] on icon "close" at bounding box center [199, 114] width 3 height 3
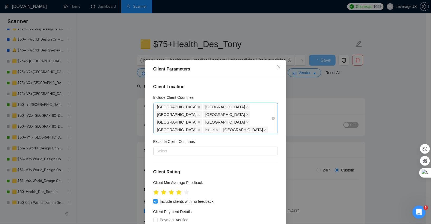
click at [200, 113] on icon "close" at bounding box center [199, 114] width 2 height 2
click at [202, 111] on span "[GEOGRAPHIC_DATA]" at bounding box center [178, 114] width 47 height 7
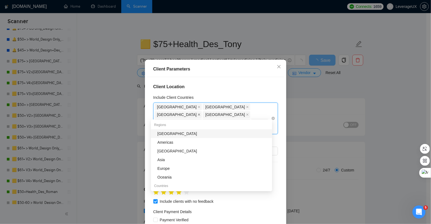
click at [200, 113] on icon "close" at bounding box center [199, 114] width 3 height 3
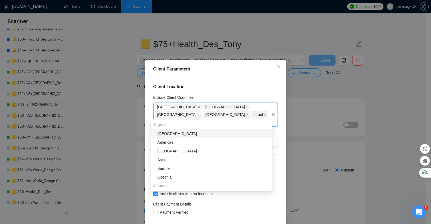
click at [200, 113] on icon "close" at bounding box center [199, 114] width 3 height 3
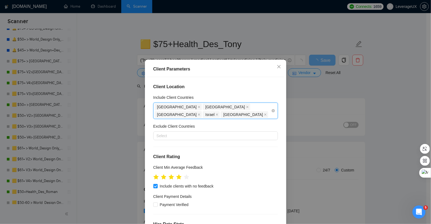
click at [202, 111] on span "[GEOGRAPHIC_DATA]" at bounding box center [178, 114] width 47 height 7
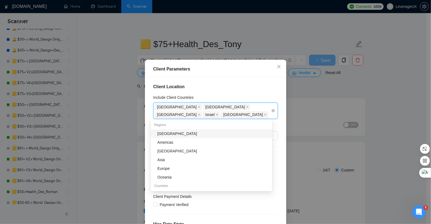
click at [202, 111] on span "[GEOGRAPHIC_DATA]" at bounding box center [178, 114] width 47 height 7
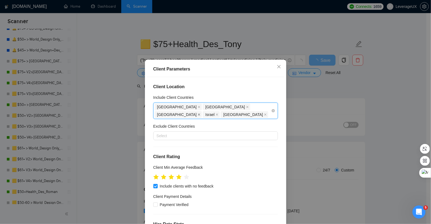
click at [200, 113] on icon "close" at bounding box center [199, 114] width 3 height 3
click at [251, 107] on span "Israel" at bounding box center [259, 107] width 17 height 7
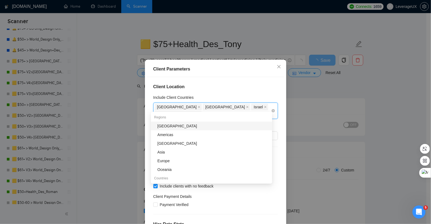
click at [264, 107] on icon "close" at bounding box center [265, 106] width 3 height 3
click at [200, 113] on icon "close" at bounding box center [199, 114] width 3 height 3
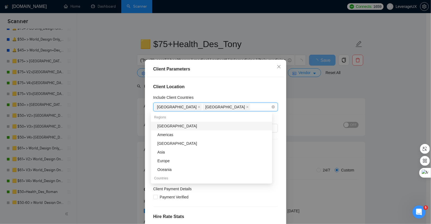
click at [232, 90] on h4 "Client Location" at bounding box center [215, 86] width 124 height 7
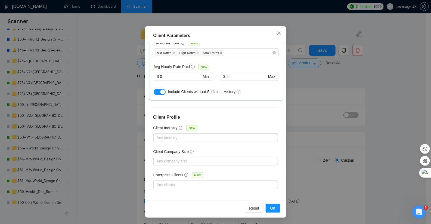
scroll to position [21, 0]
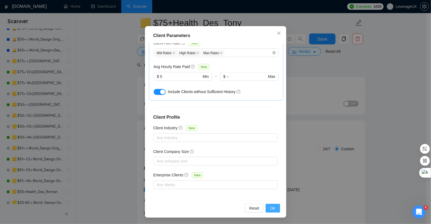
click at [276, 209] on button "OK" at bounding box center [272, 208] width 14 height 9
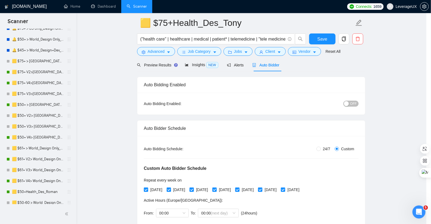
scroll to position [6, 0]
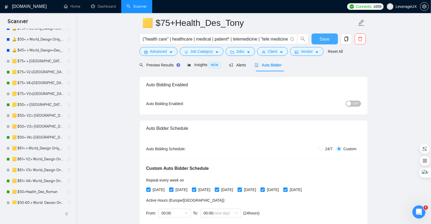
click at [324, 37] on span "Save" at bounding box center [325, 39] width 10 height 7
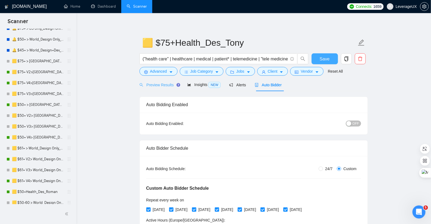
scroll to position [0, 0]
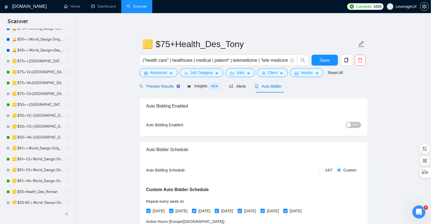
click at [157, 88] on div "Preview Results" at bounding box center [158, 86] width 39 height 6
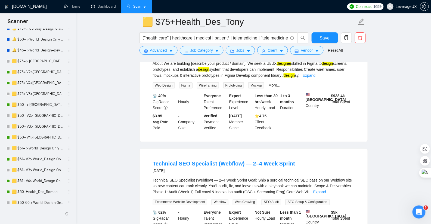
scroll to position [271, 0]
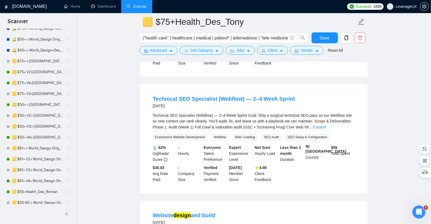
click at [326, 129] on link "Expand" at bounding box center [319, 127] width 13 height 4
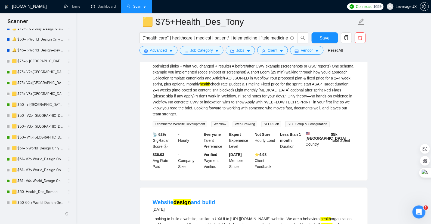
scroll to position [596, 0]
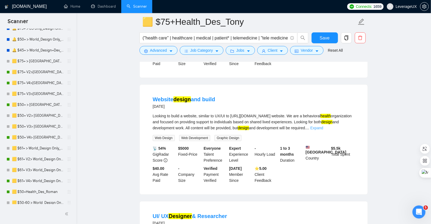
click at [323, 130] on link "Expand" at bounding box center [316, 128] width 13 height 4
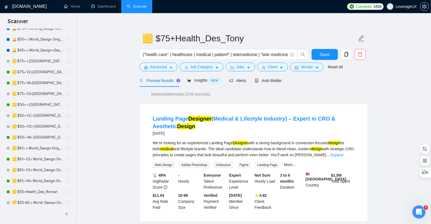
scroll to position [0, 0]
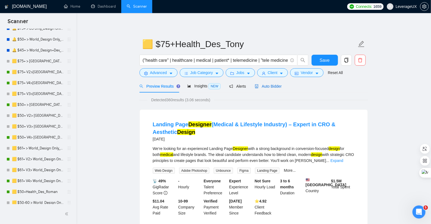
click at [269, 87] on span "Auto Bidder" at bounding box center [268, 86] width 27 height 4
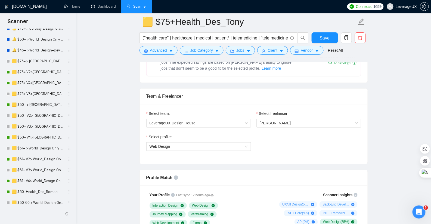
scroll to position [327, 0]
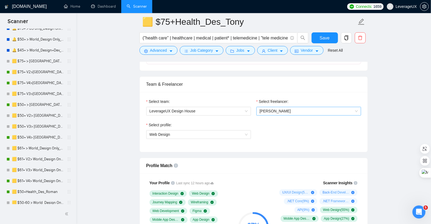
click at [290, 110] on span "Roman Leshchyk" at bounding box center [308, 111] width 98 height 8
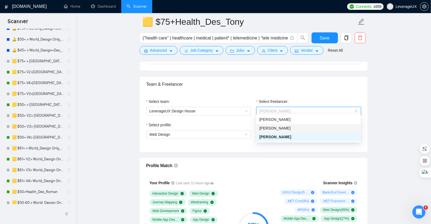
click at [283, 129] on div "[PERSON_NAME]" at bounding box center [308, 128] width 98 height 6
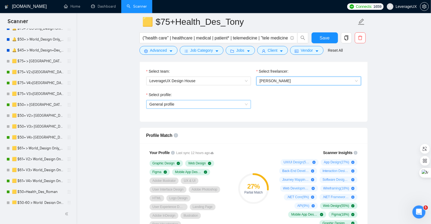
scroll to position [357, 0]
click at [223, 102] on span "General profile" at bounding box center [198, 104] width 98 height 8
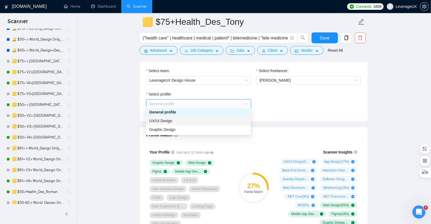
click at [215, 122] on div "UX/UI Design" at bounding box center [198, 121] width 98 height 6
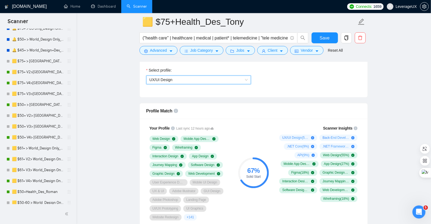
scroll to position [383, 0]
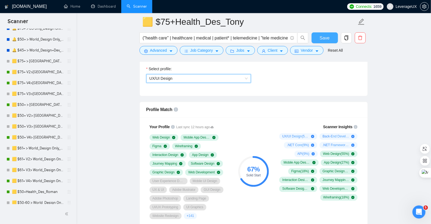
click at [322, 37] on span "Save" at bounding box center [325, 38] width 10 height 7
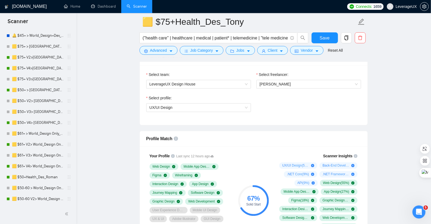
scroll to position [354, 0]
click at [232, 104] on span "UX/UI Design" at bounding box center [198, 107] width 98 height 8
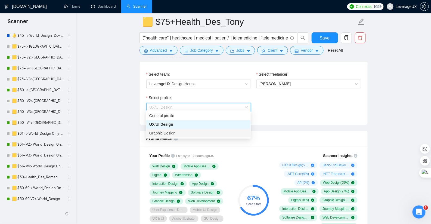
click at [208, 133] on div "Graphic Design" at bounding box center [198, 133] width 98 height 6
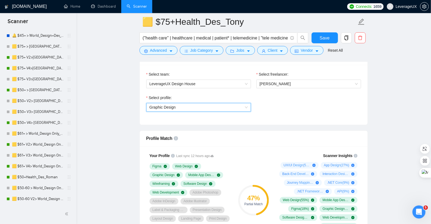
click at [215, 107] on span "Graphic Design" at bounding box center [198, 107] width 98 height 8
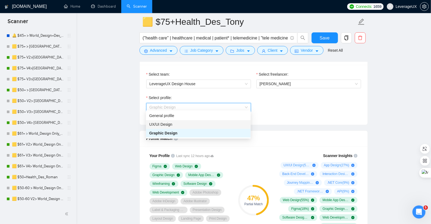
click at [211, 125] on div "UX/UI Design" at bounding box center [198, 124] width 98 height 6
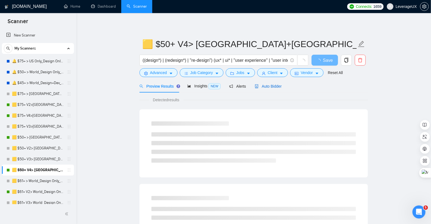
click at [279, 85] on span "Auto Bidder" at bounding box center [268, 86] width 27 height 4
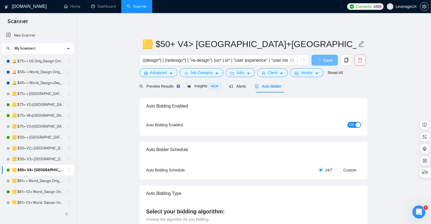
radio input "false"
radio input "true"
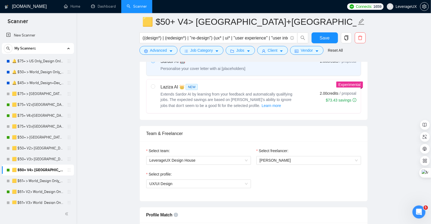
scroll to position [261, 0]
